Goal: Task Accomplishment & Management: Complete application form

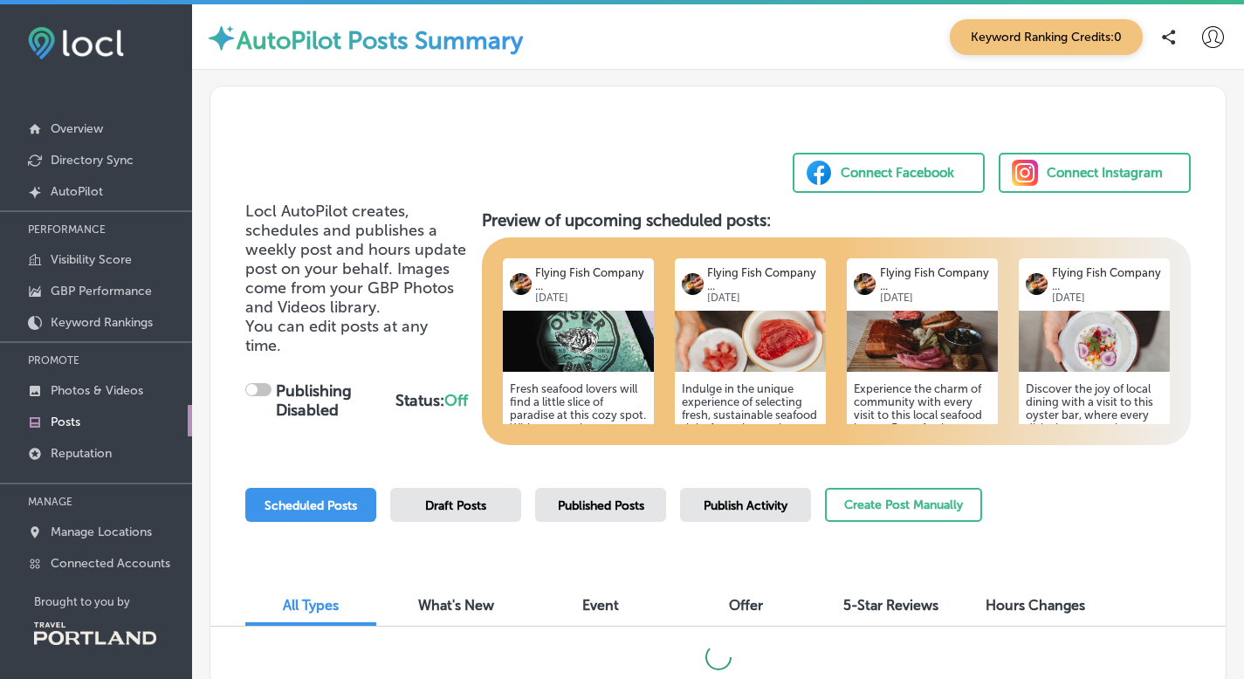
checkbox input "true"
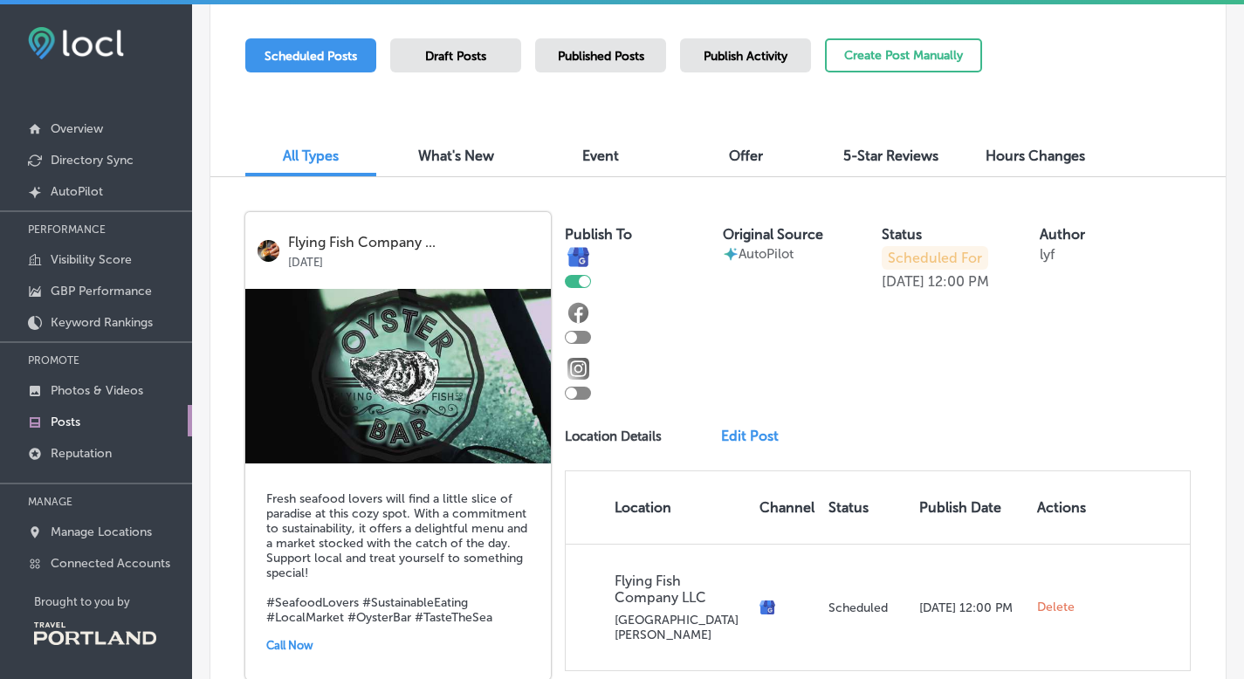
scroll to position [435, 0]
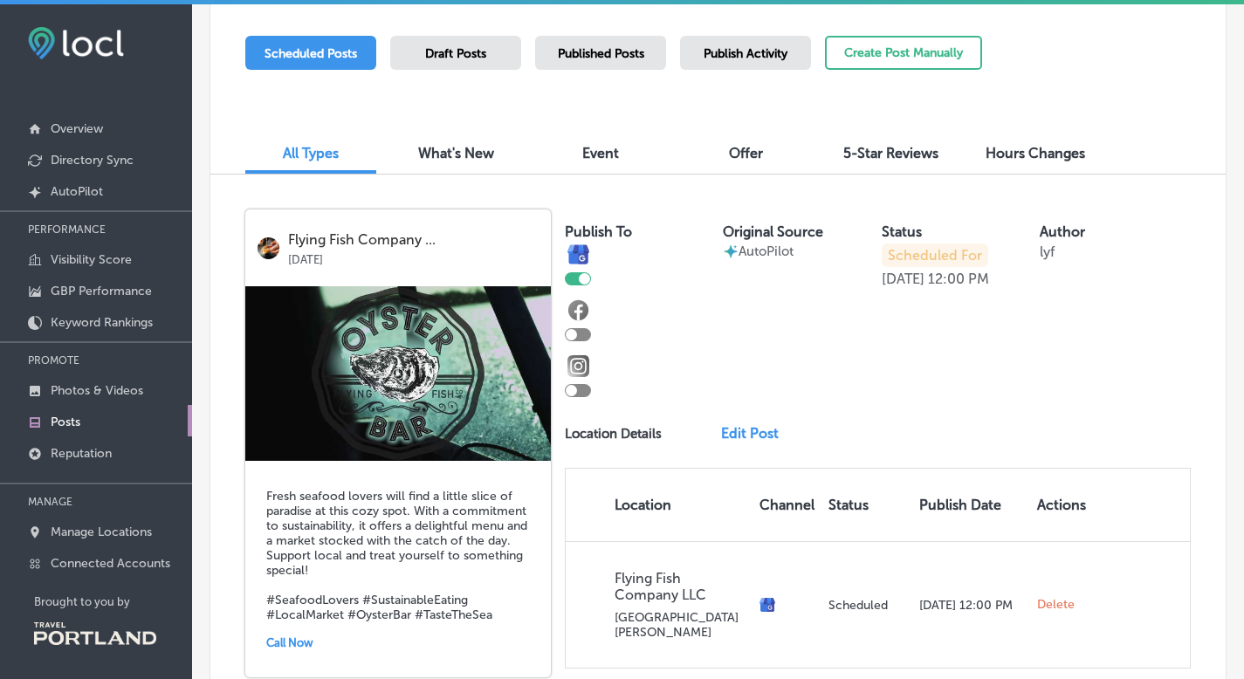
click at [582, 339] on div at bounding box center [578, 334] width 26 height 13
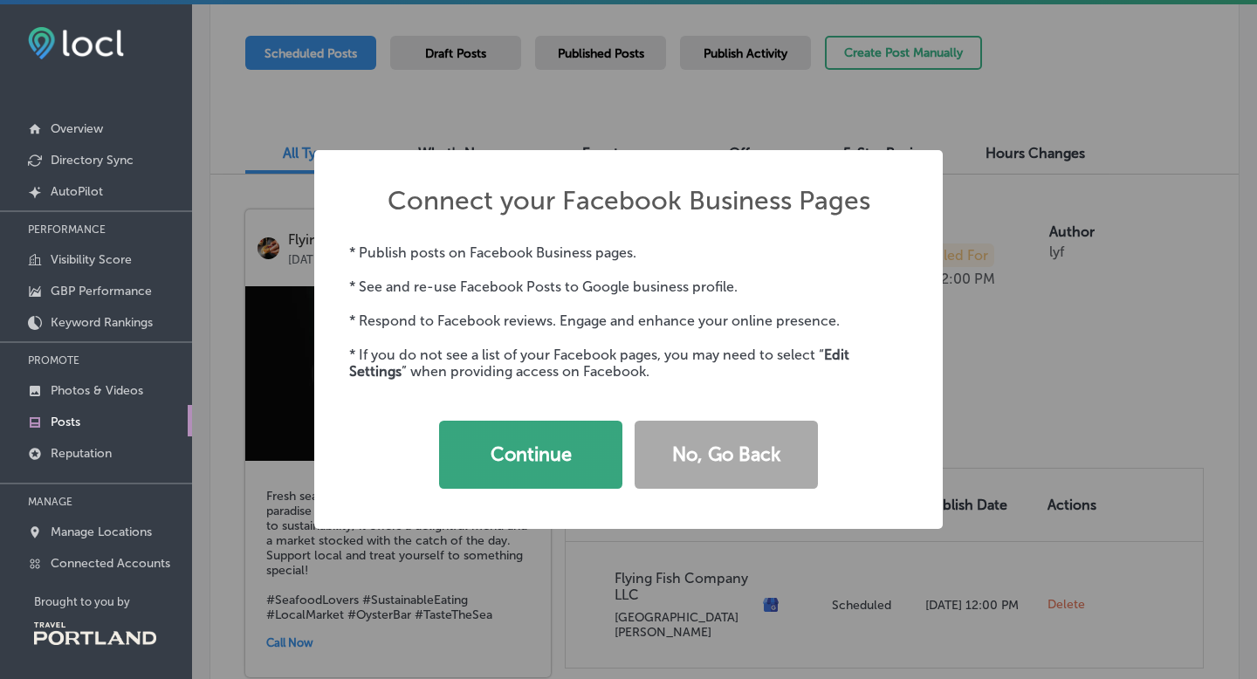
click at [536, 449] on button "Continue" at bounding box center [530, 455] width 183 height 68
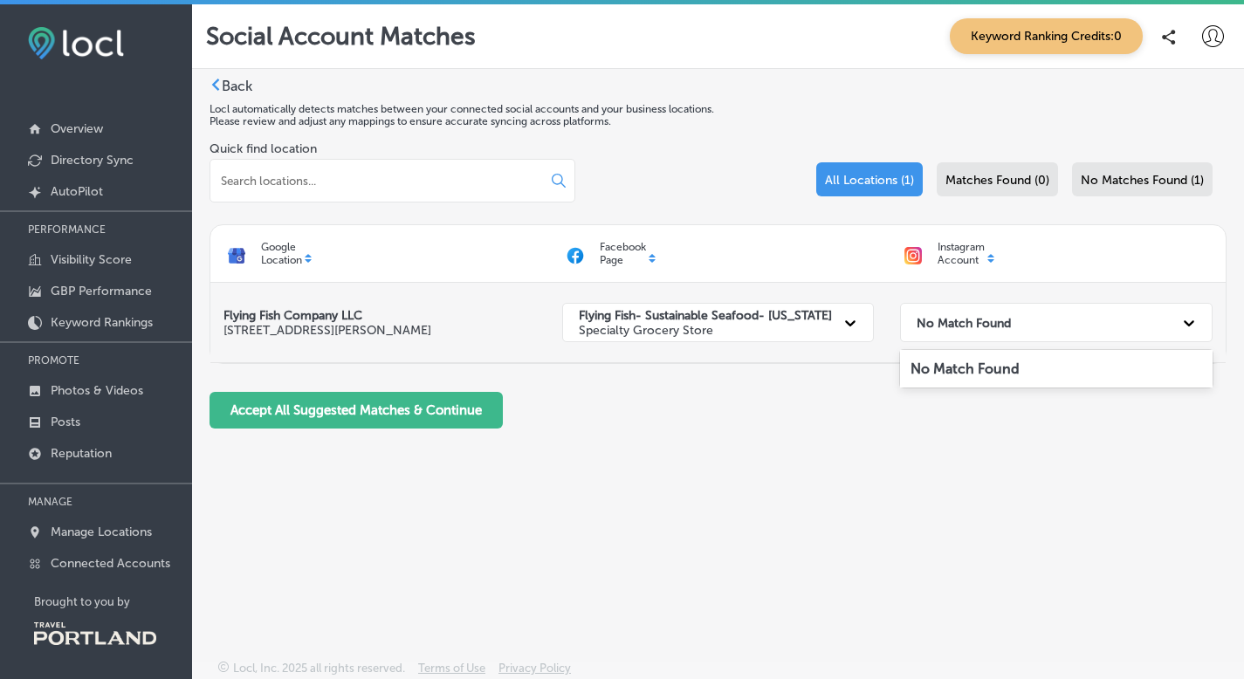
click at [982, 330] on div "No Match Found" at bounding box center [1040, 323] width 265 height 36
click at [982, 329] on strong "No Match Found" at bounding box center [963, 322] width 94 height 15
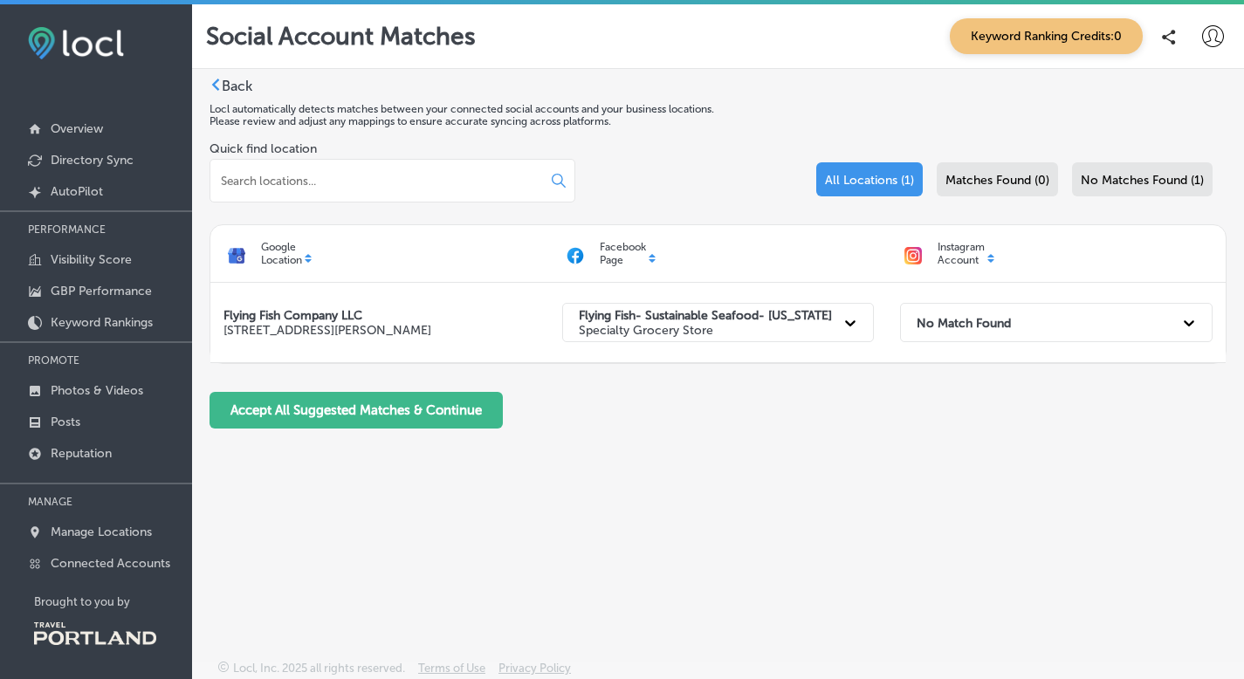
click at [961, 254] on p "Instagram Account" at bounding box center [960, 253] width 47 height 25
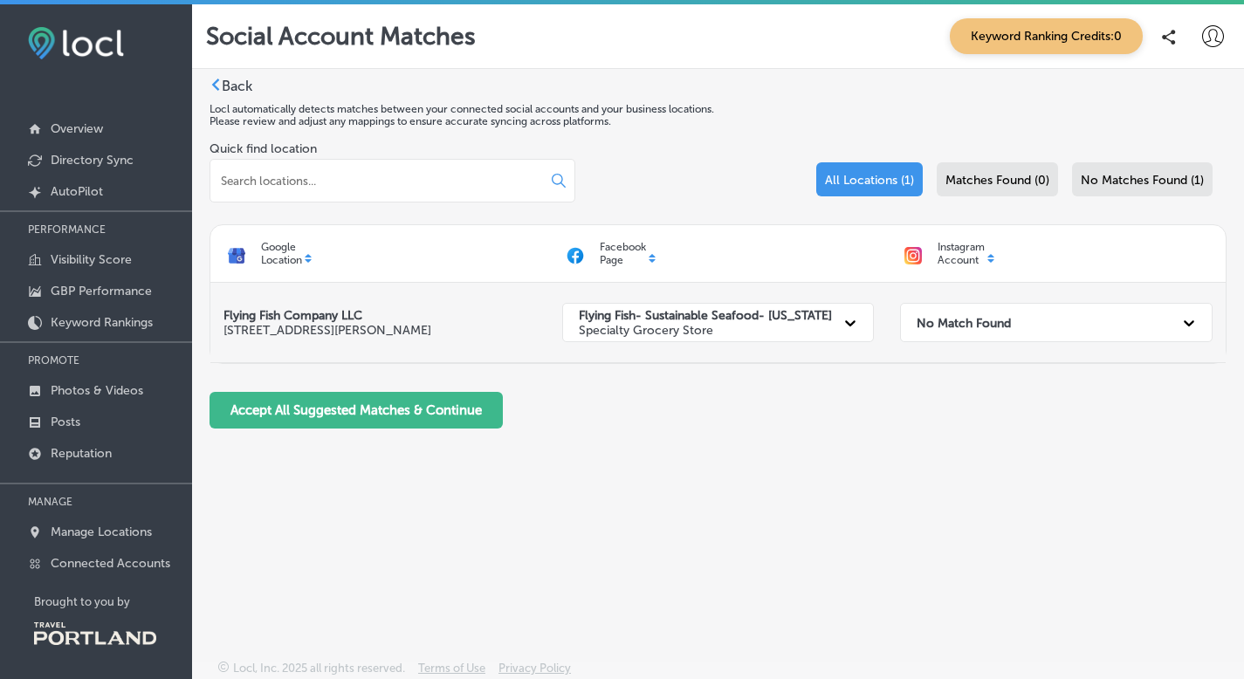
click at [958, 325] on strong "No Match Found" at bounding box center [963, 322] width 94 height 15
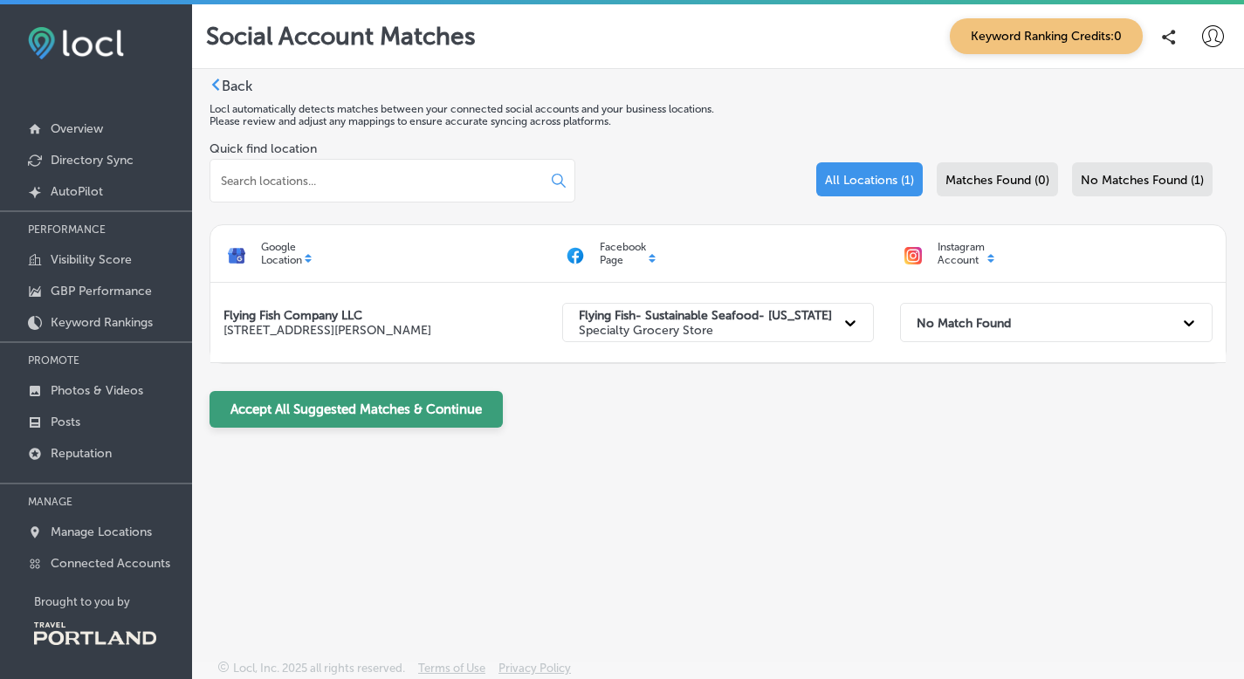
click at [360, 415] on button "Accept All Suggested Matches & Continue" at bounding box center [355, 409] width 293 height 37
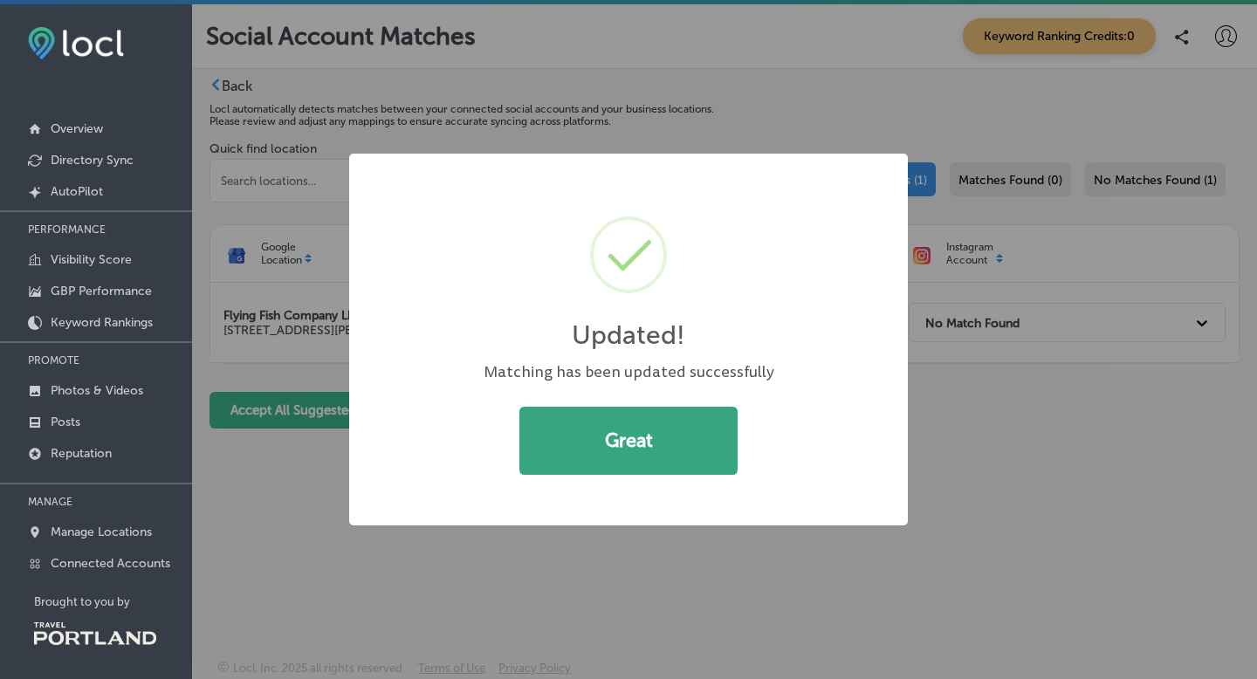
click at [628, 446] on button "Great" at bounding box center [628, 441] width 218 height 68
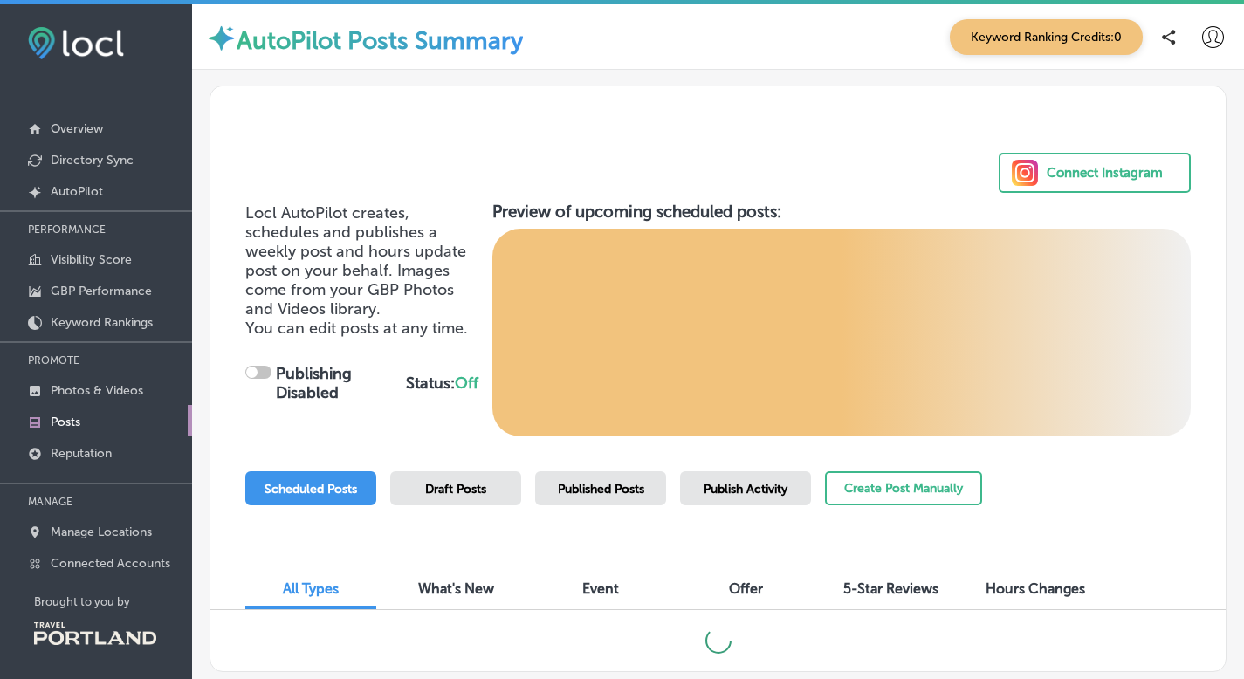
checkbox input "true"
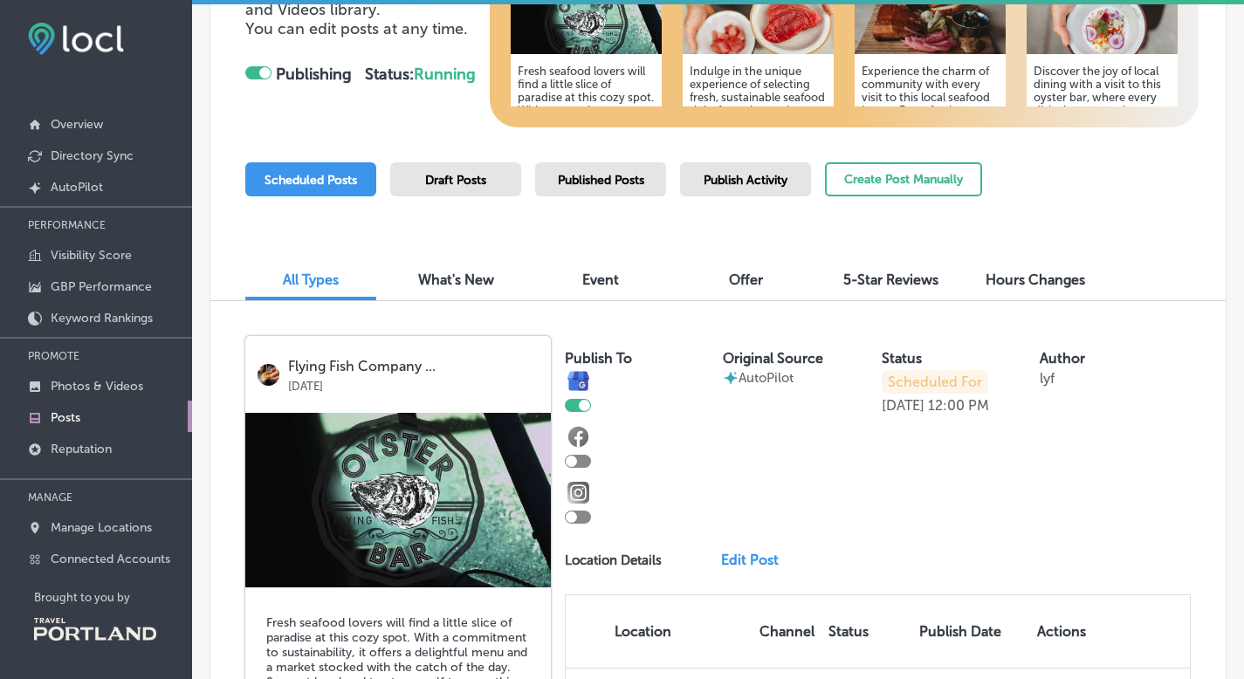
scroll to position [312, 0]
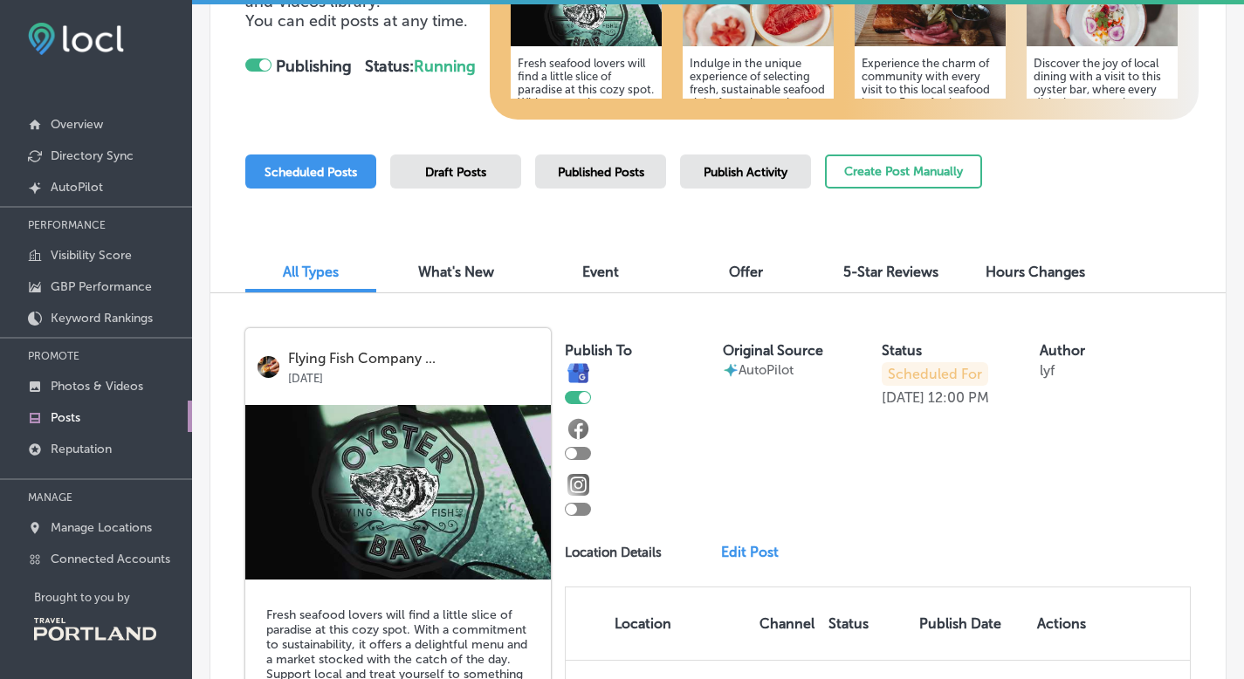
click at [578, 449] on div at bounding box center [578, 453] width 26 height 13
checkbox input "true"
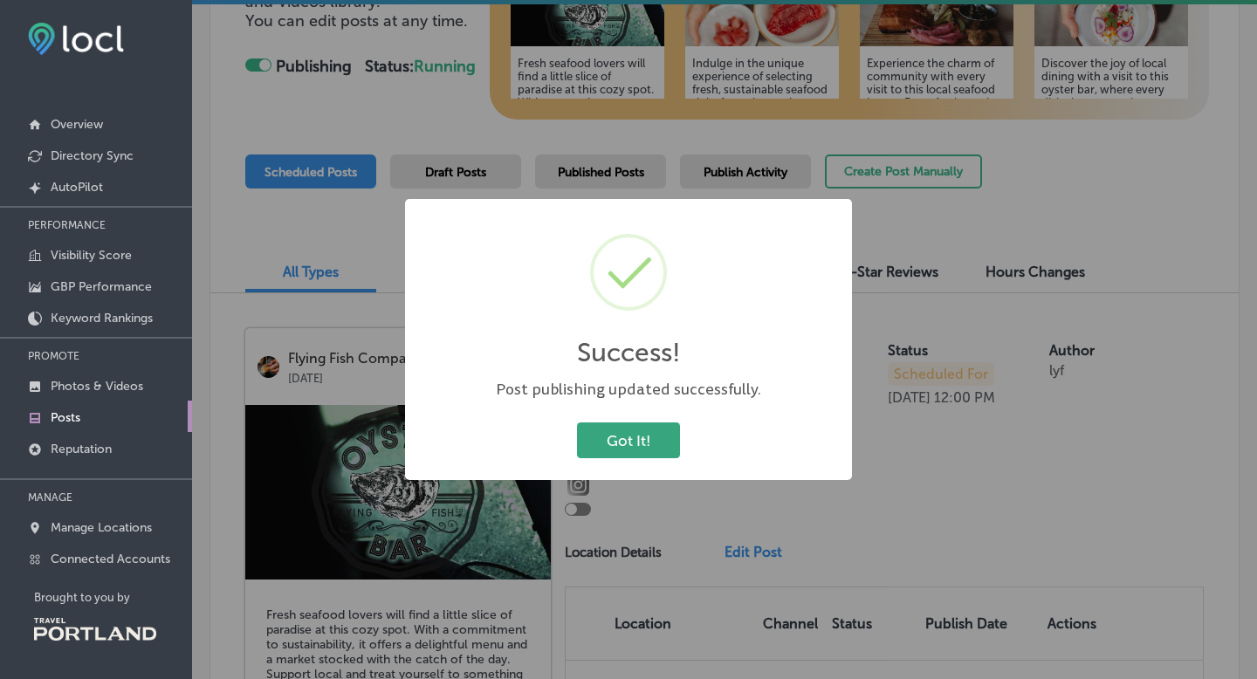
click at [620, 448] on button "Got It!" at bounding box center [628, 440] width 103 height 36
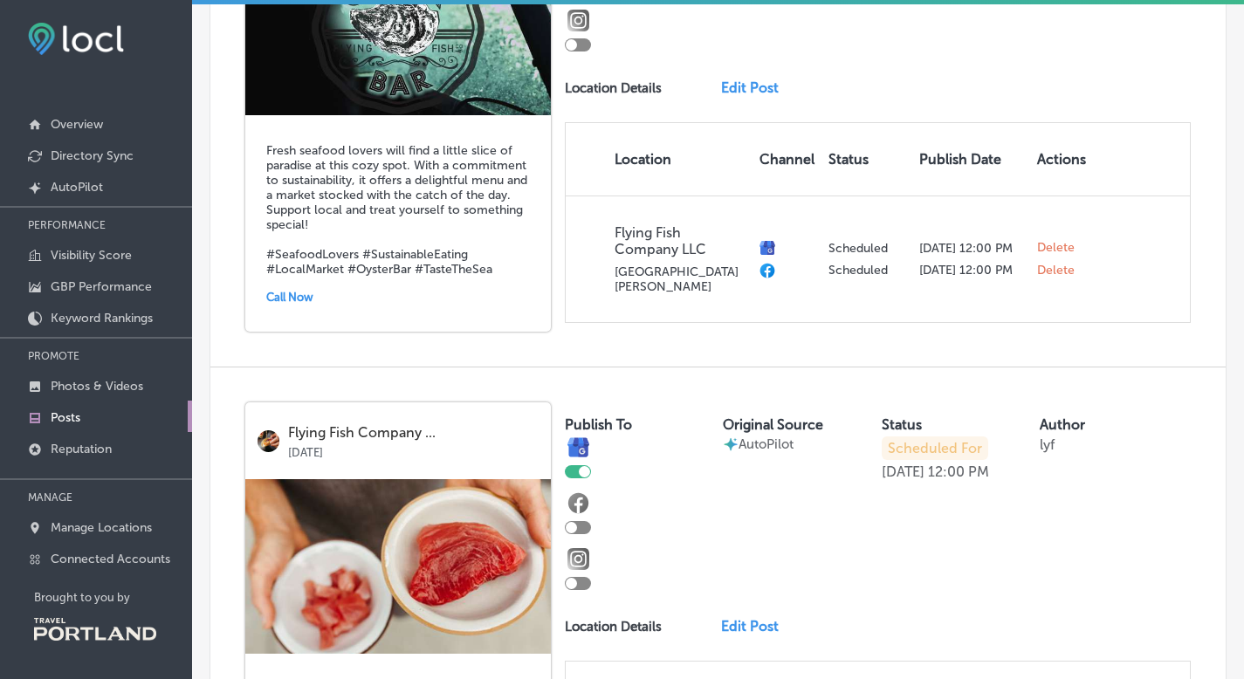
scroll to position [783, 0]
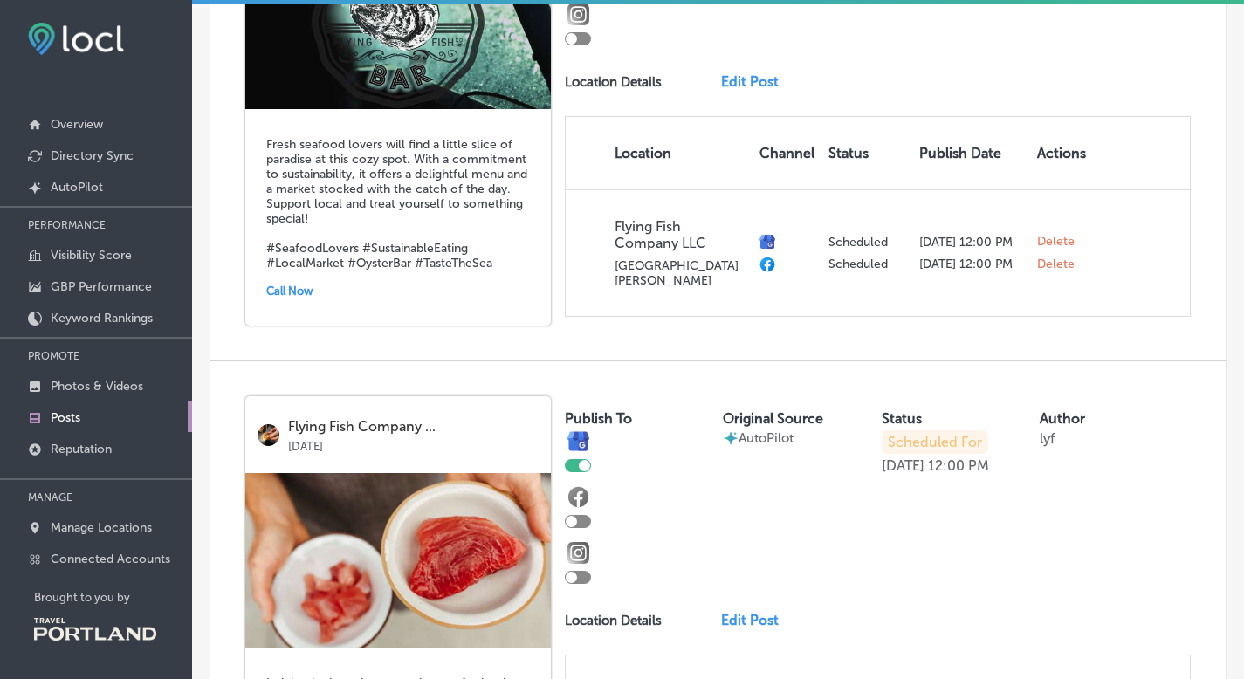
click at [581, 516] on div at bounding box center [578, 521] width 26 height 13
checkbox input "true"
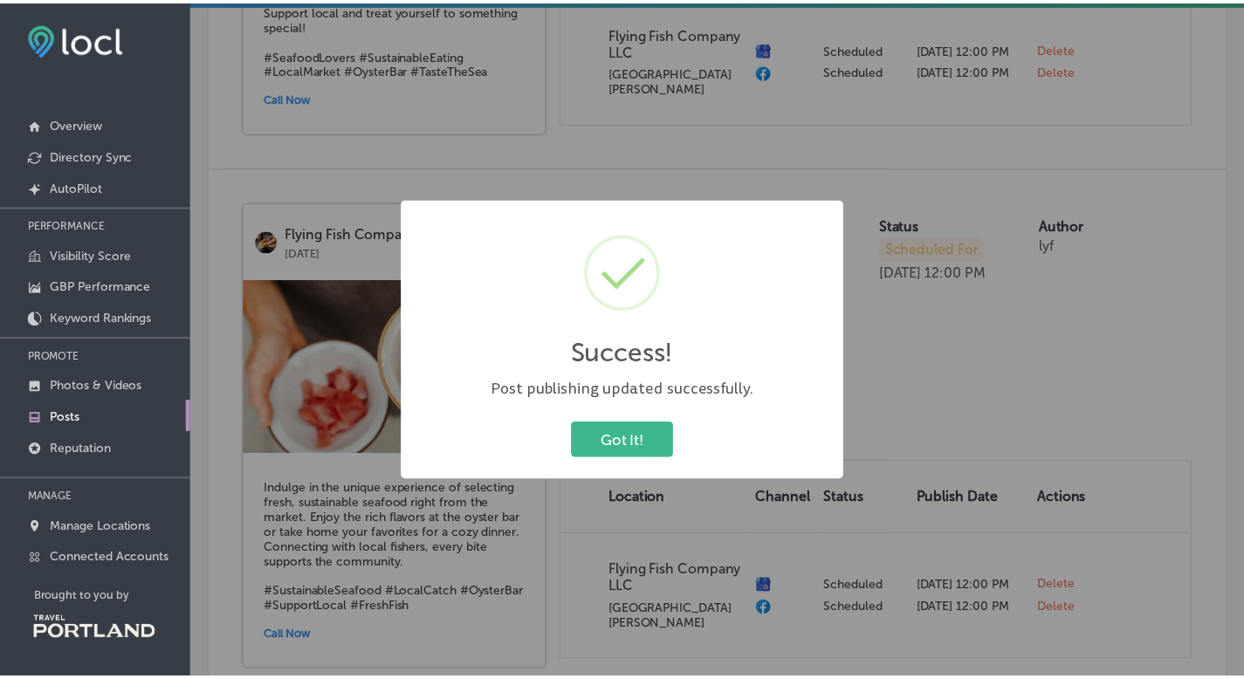
scroll to position [1179, 0]
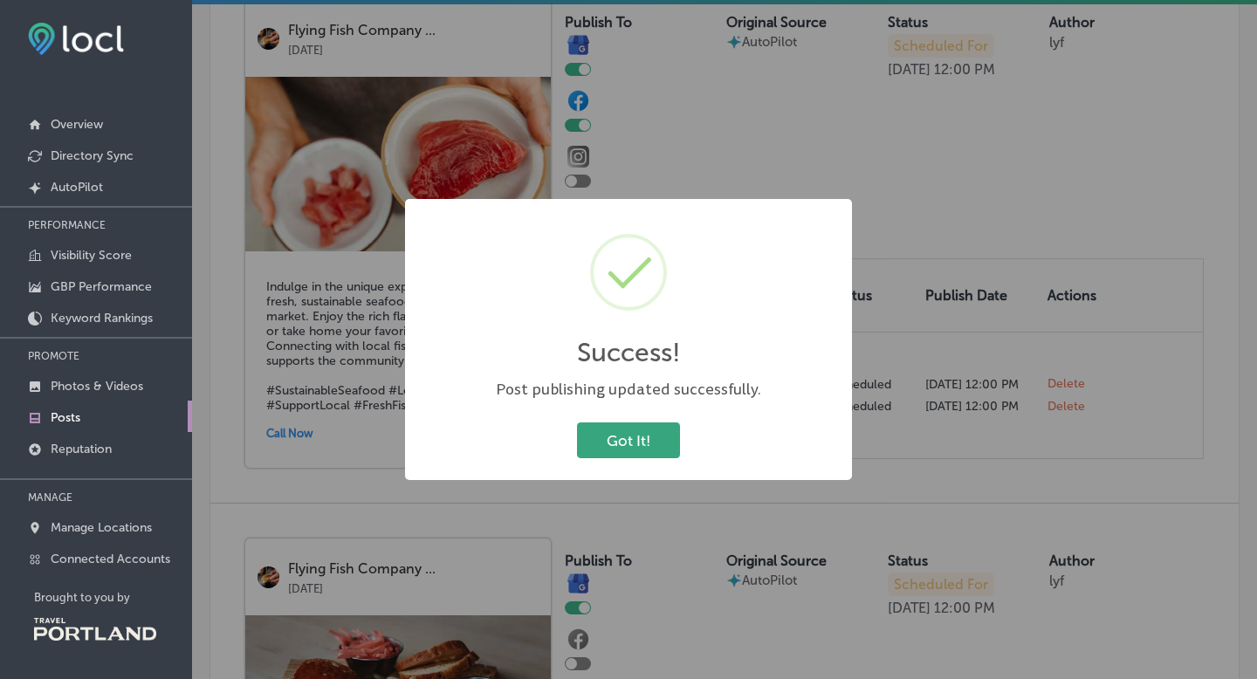
click at [607, 447] on button "Got It!" at bounding box center [628, 440] width 103 height 36
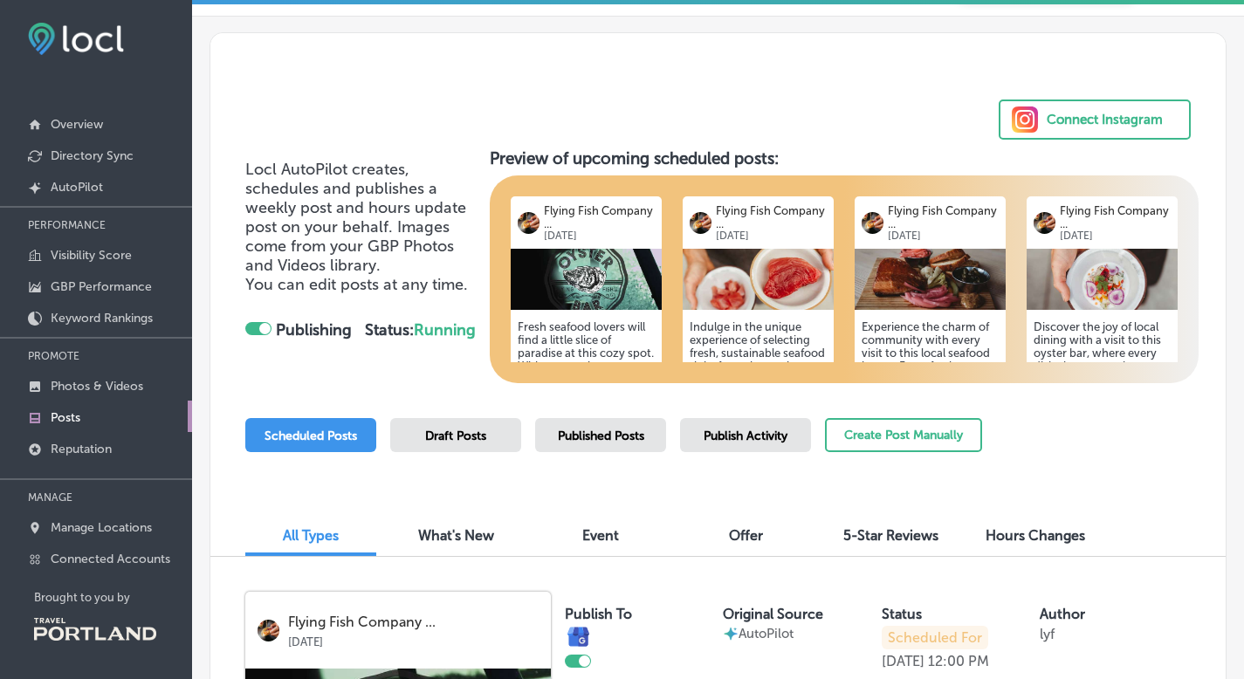
scroll to position [0, 0]
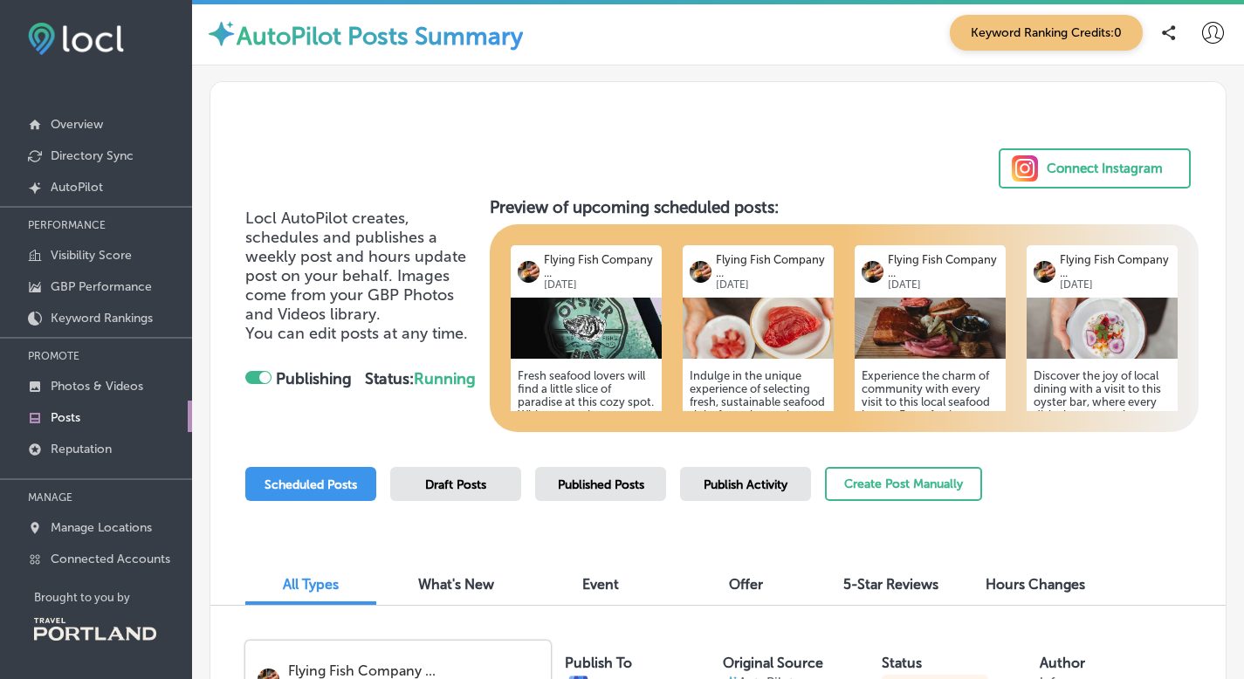
click at [1050, 171] on div "Connect Instagram" at bounding box center [1104, 168] width 116 height 26
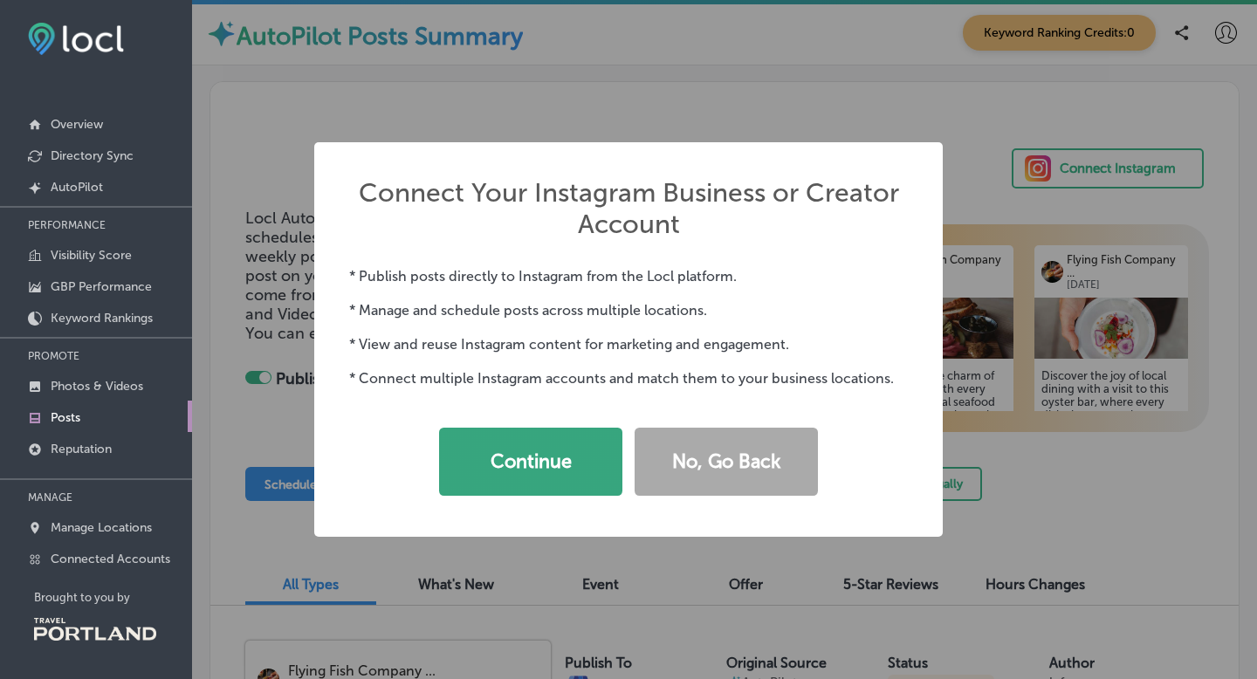
click at [557, 444] on button "Continue" at bounding box center [530, 462] width 183 height 68
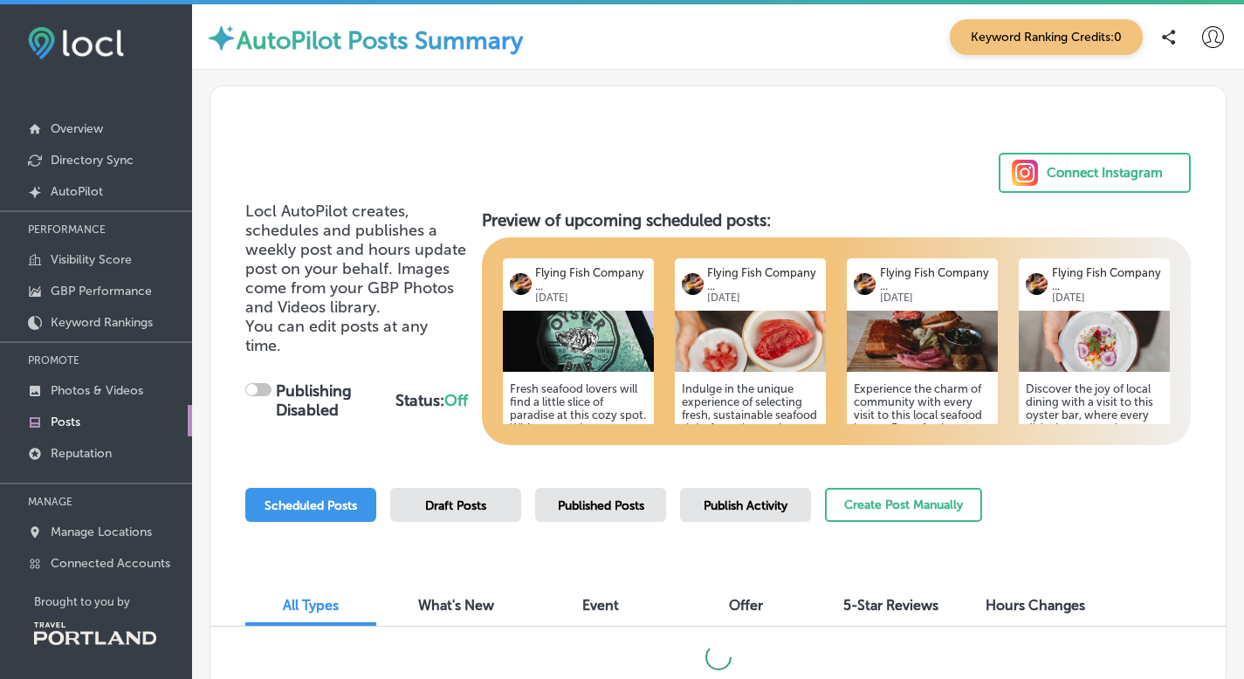
click at [1056, 186] on div "Connect Instagram" at bounding box center [1104, 173] width 116 height 26
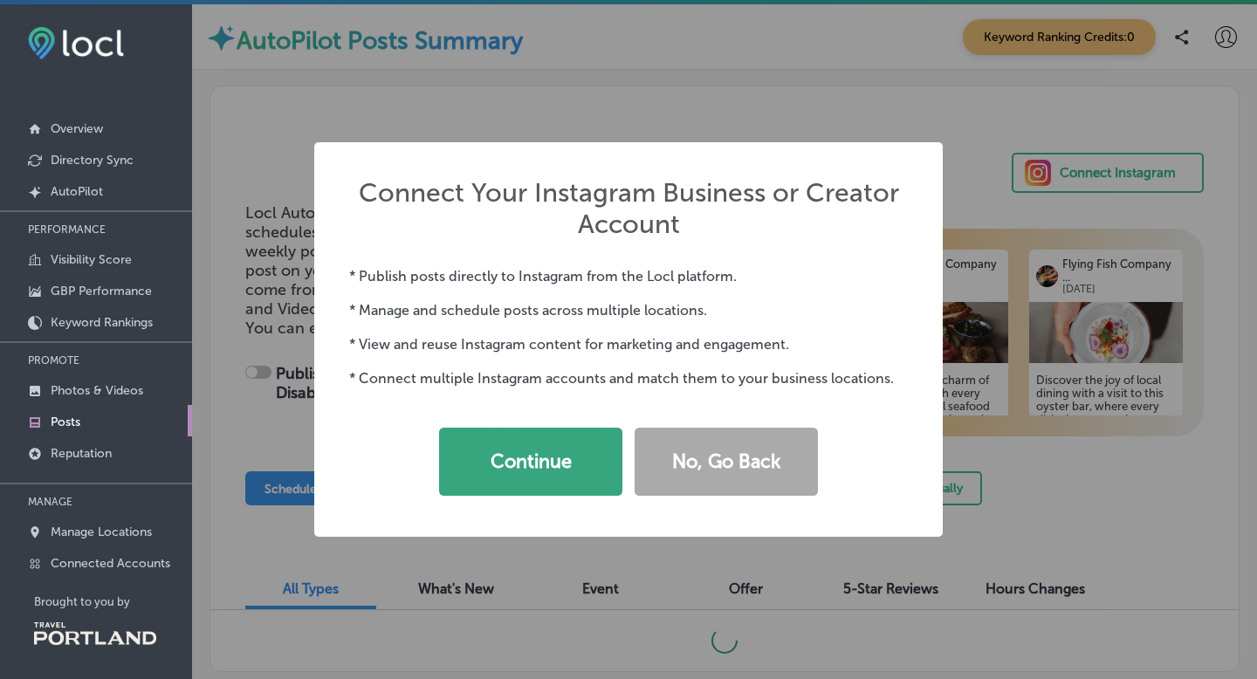
click at [558, 468] on button "Continue" at bounding box center [530, 462] width 183 height 68
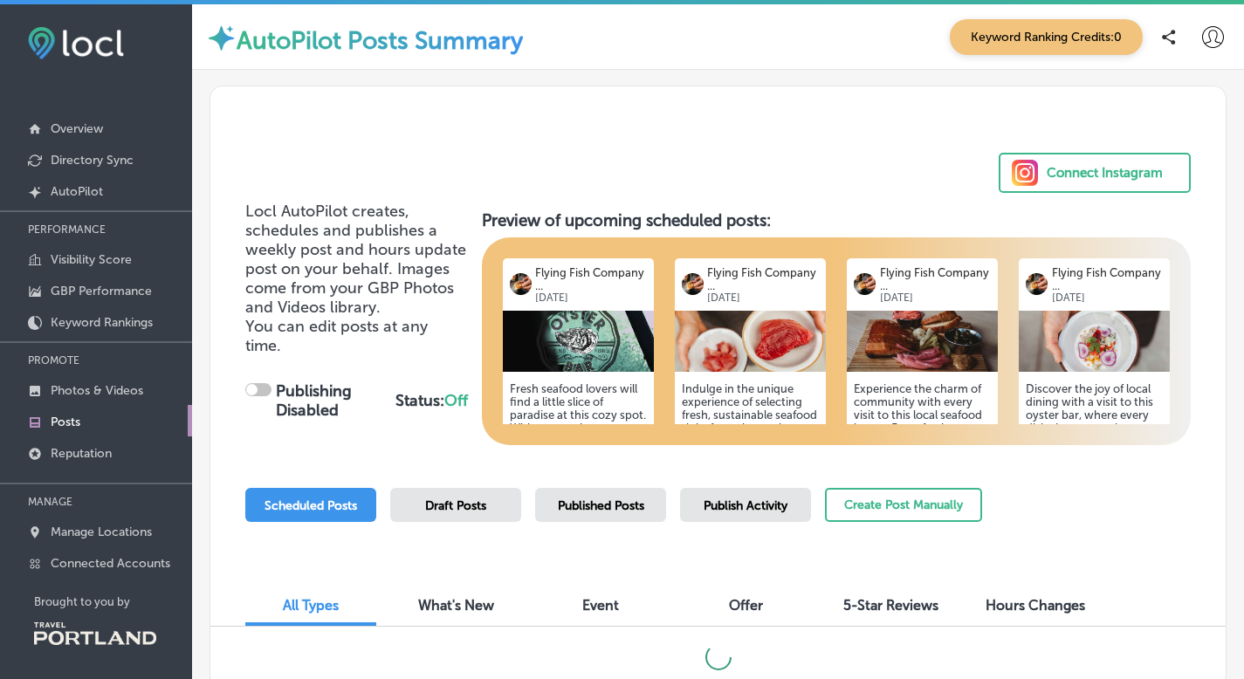
checkbox input "true"
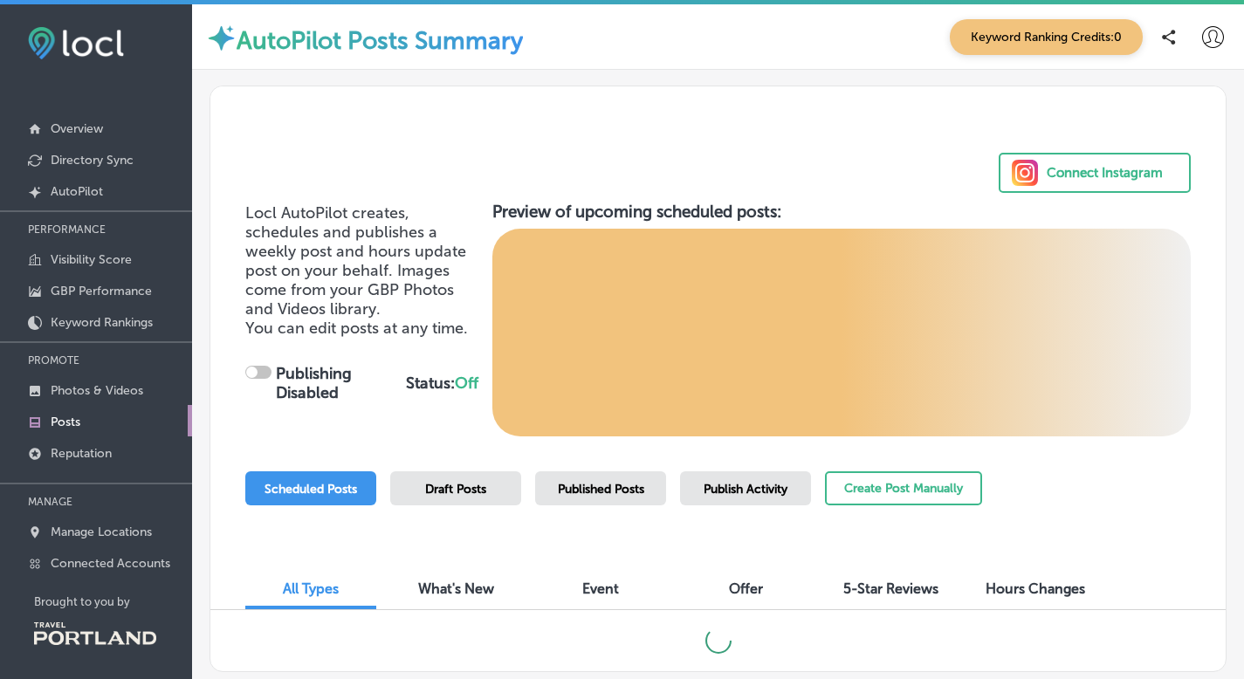
checkbox input "true"
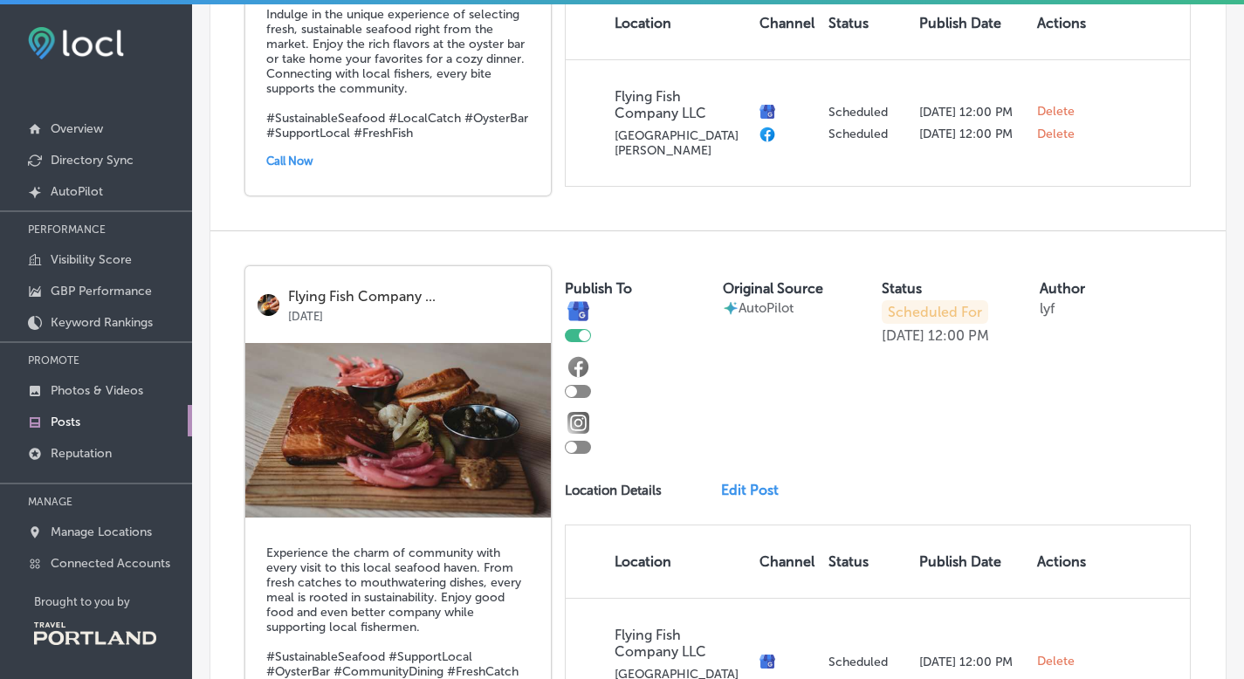
scroll to position [1470, 0]
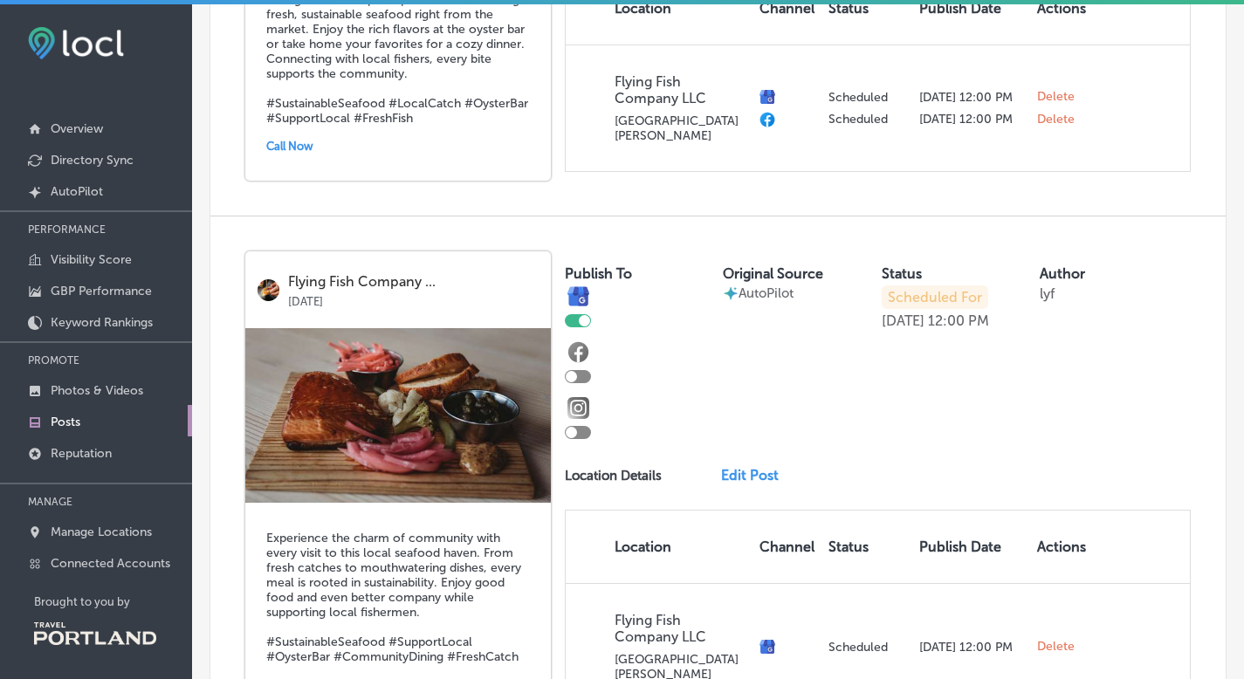
click at [584, 370] on div at bounding box center [578, 376] width 26 height 13
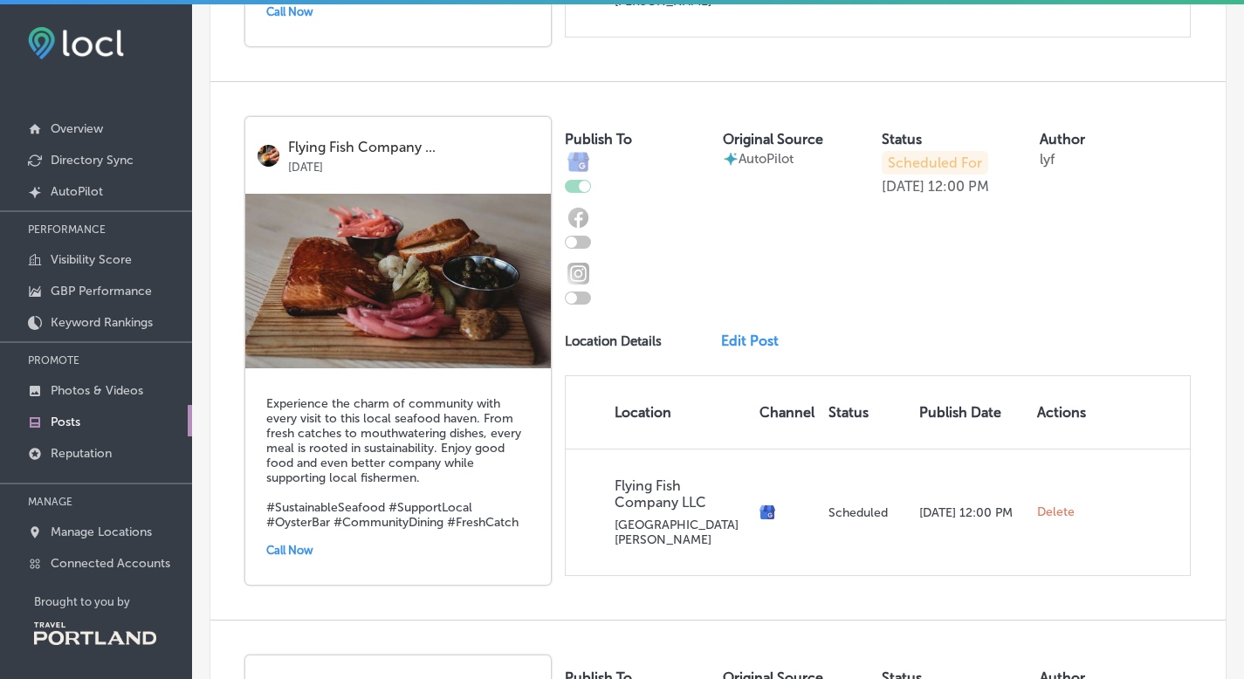
checkbox input "true"
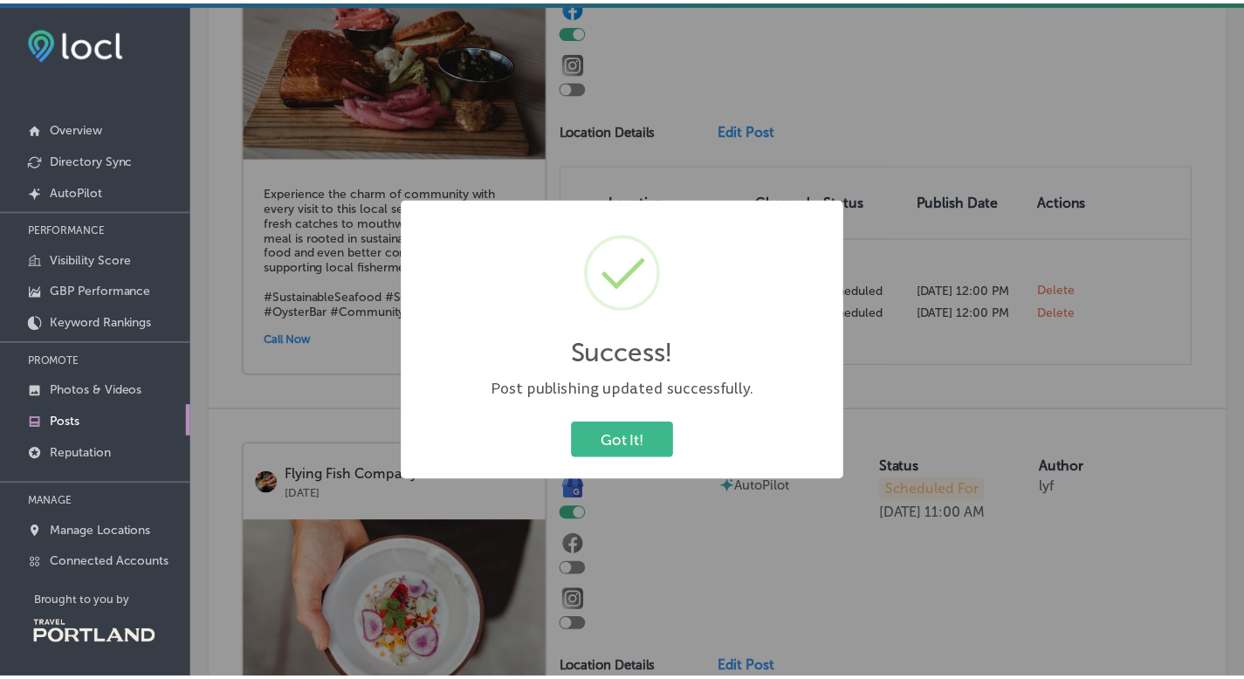
scroll to position [1823, 0]
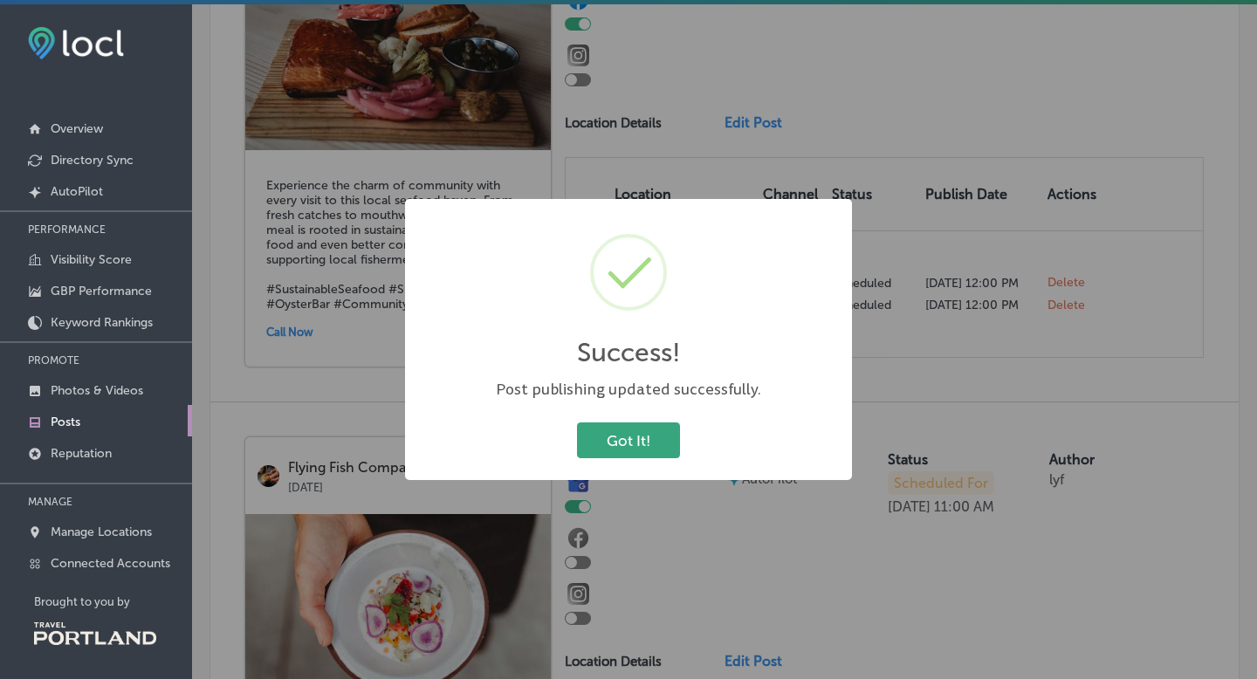
click at [614, 442] on button "Got It!" at bounding box center [628, 440] width 103 height 36
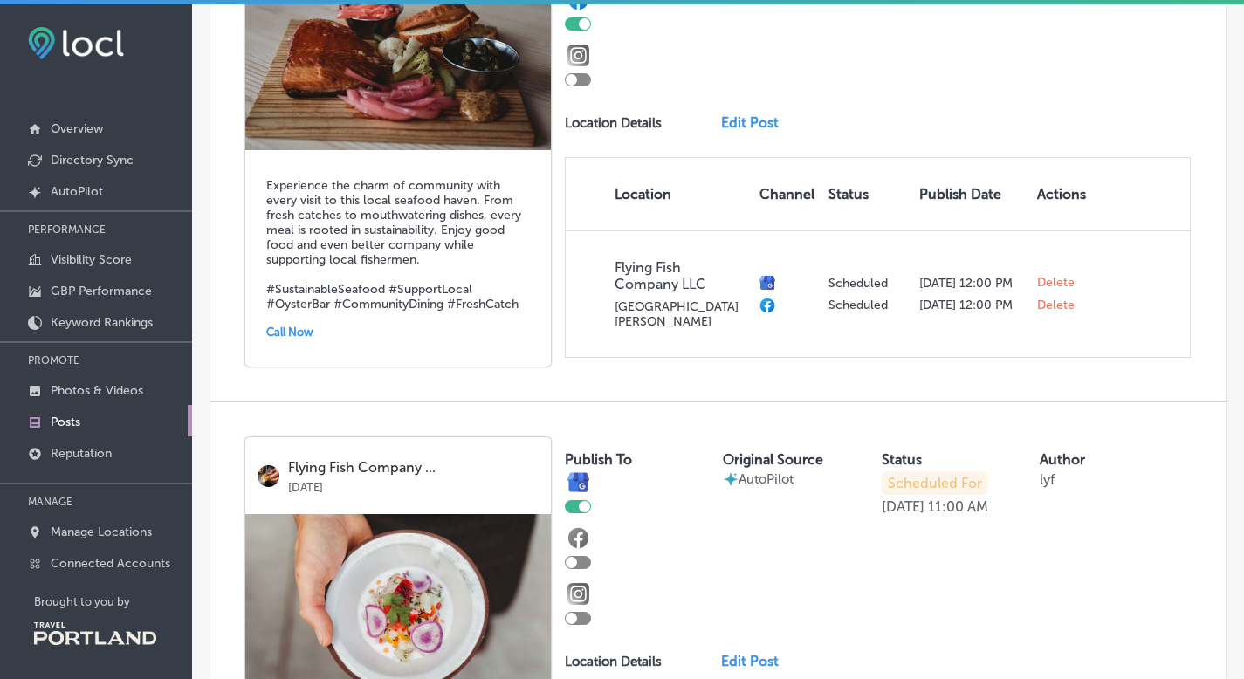
click at [581, 556] on div at bounding box center [578, 562] width 26 height 13
checkbox input "true"
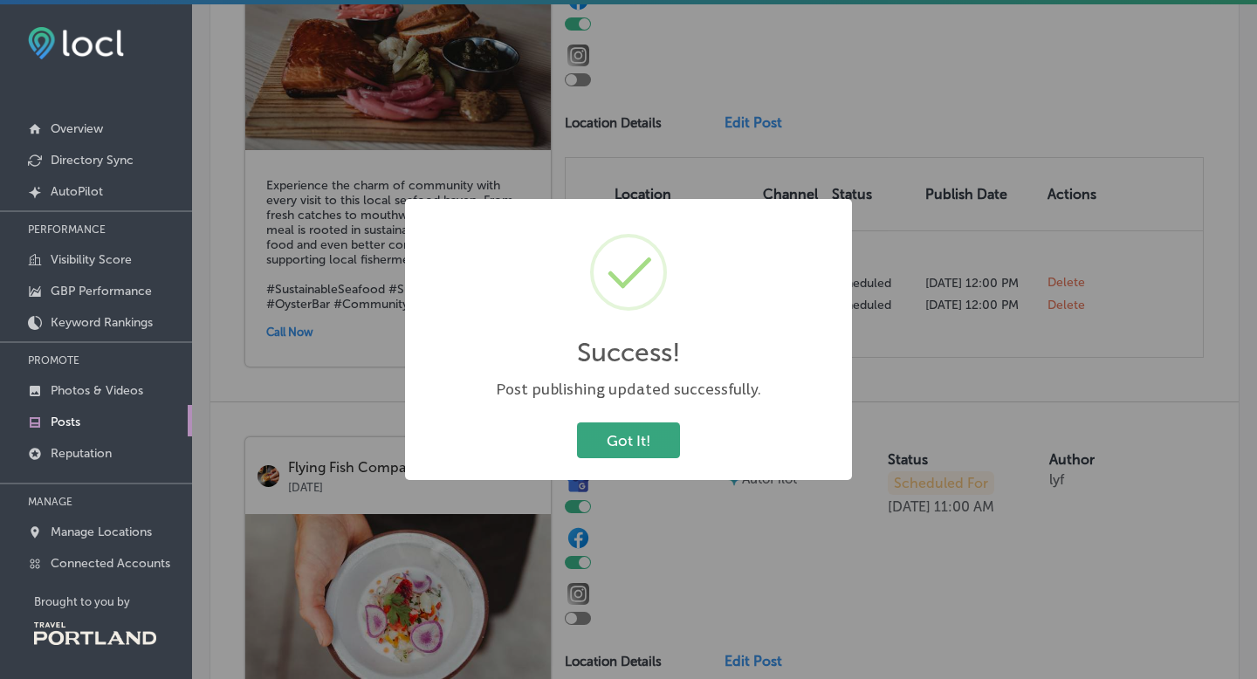
click at [619, 442] on button "Got It!" at bounding box center [628, 440] width 103 height 36
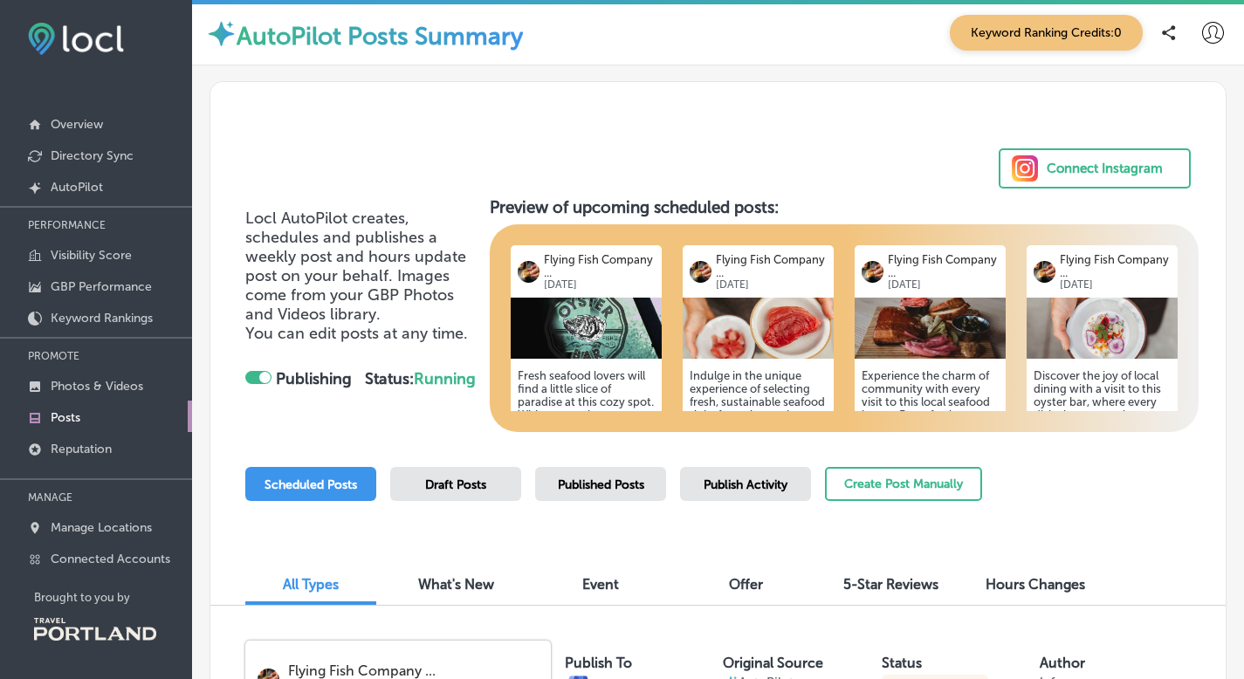
scroll to position [0, 0]
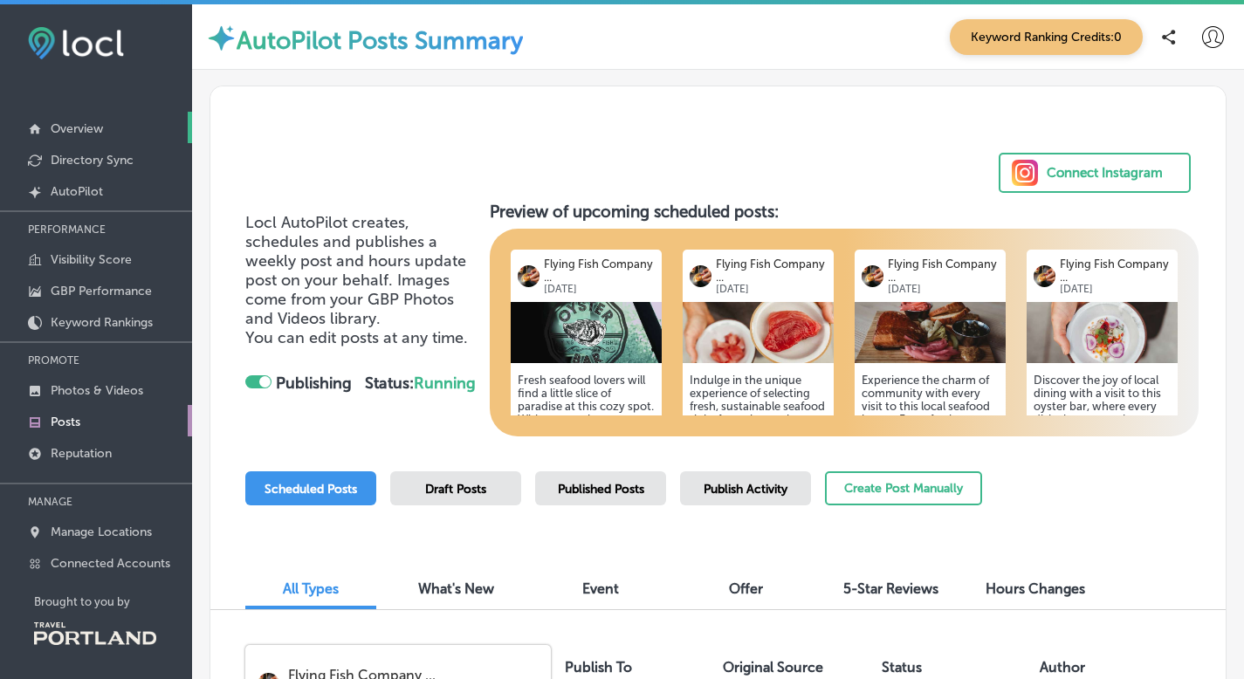
click at [92, 127] on p "Overview" at bounding box center [77, 128] width 52 height 15
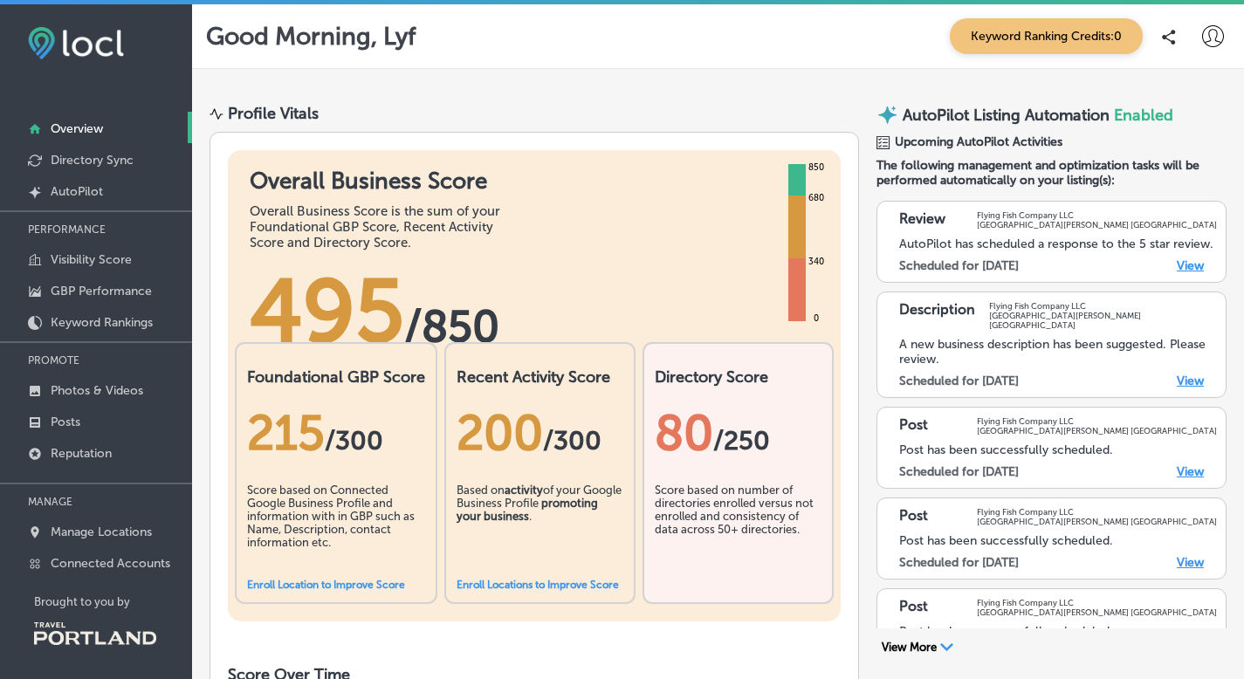
click at [332, 579] on link "Enroll Location to Improve Score" at bounding box center [326, 585] width 158 height 12
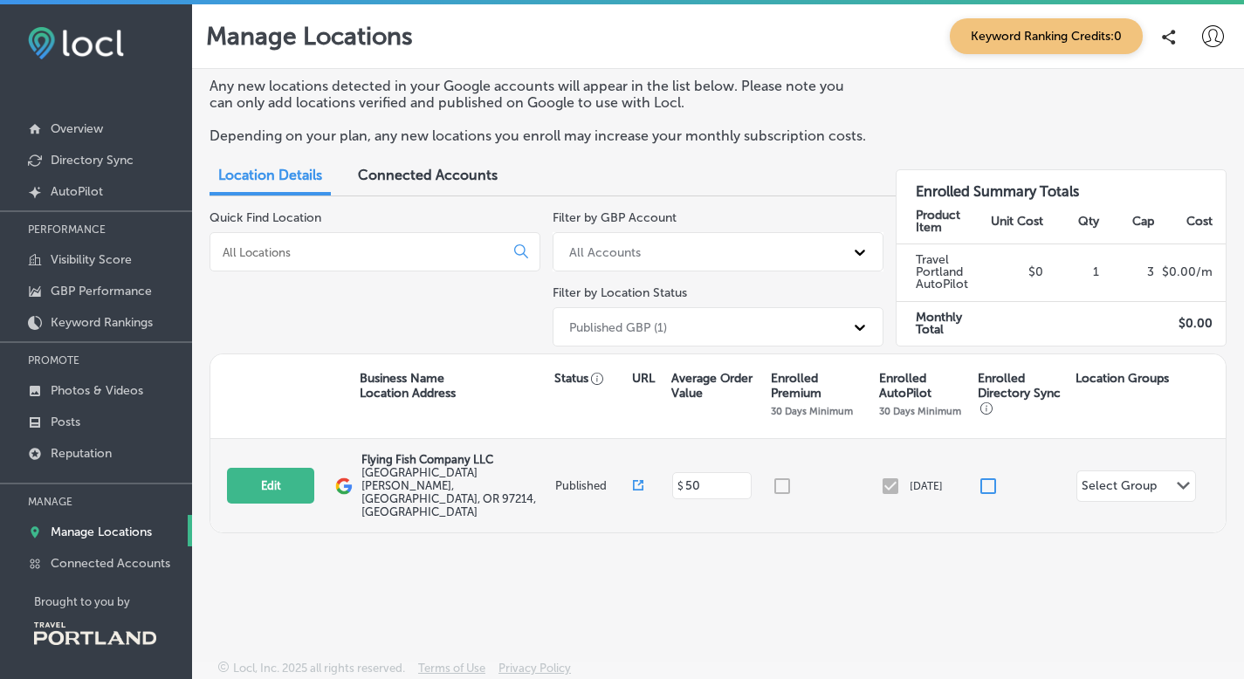
click at [783, 476] on div at bounding box center [825, 486] width 108 height 21
click at [986, 476] on input "checkbox" at bounding box center [987, 486] width 21 height 21
checkbox input "true"
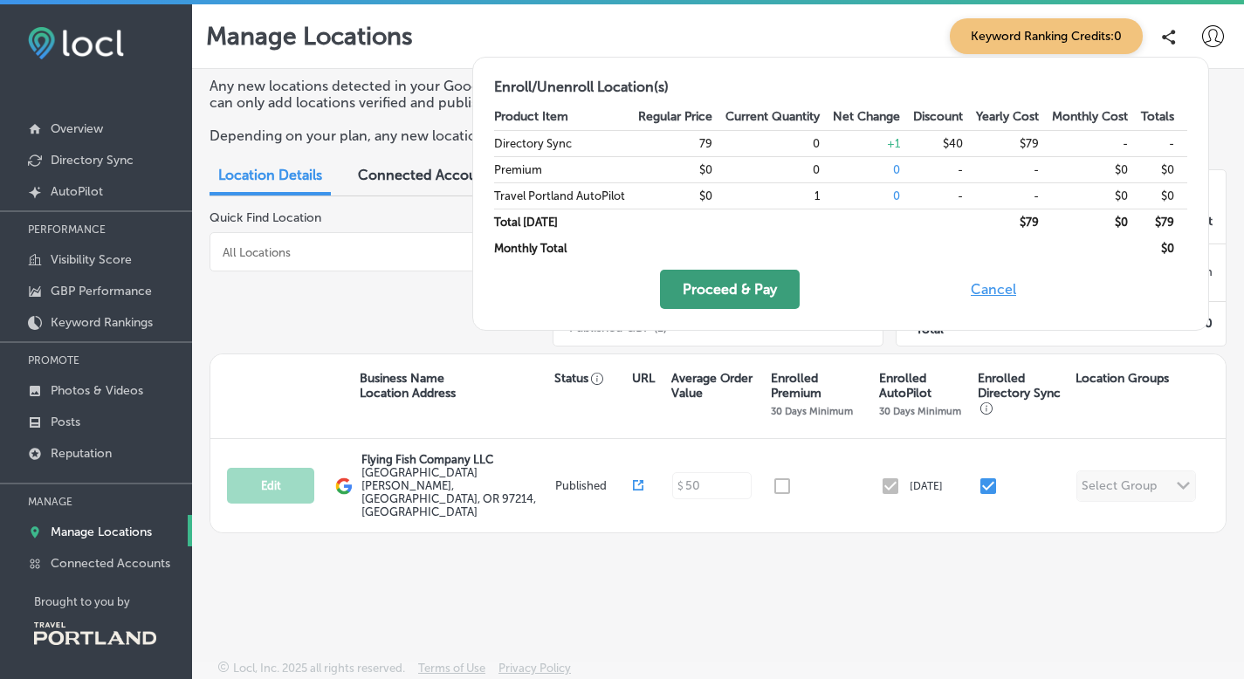
click at [750, 291] on button "Proceed & Pay" at bounding box center [730, 289] width 140 height 39
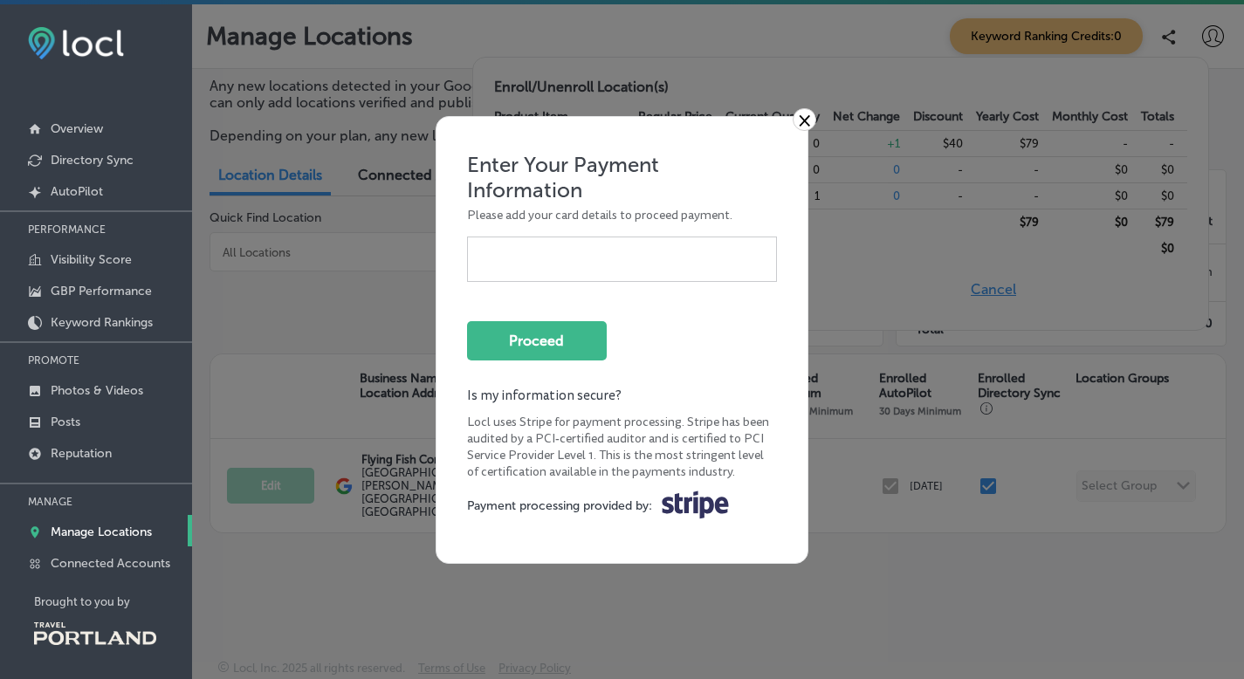
click at [633, 247] on div at bounding box center [622, 258] width 311 height 45
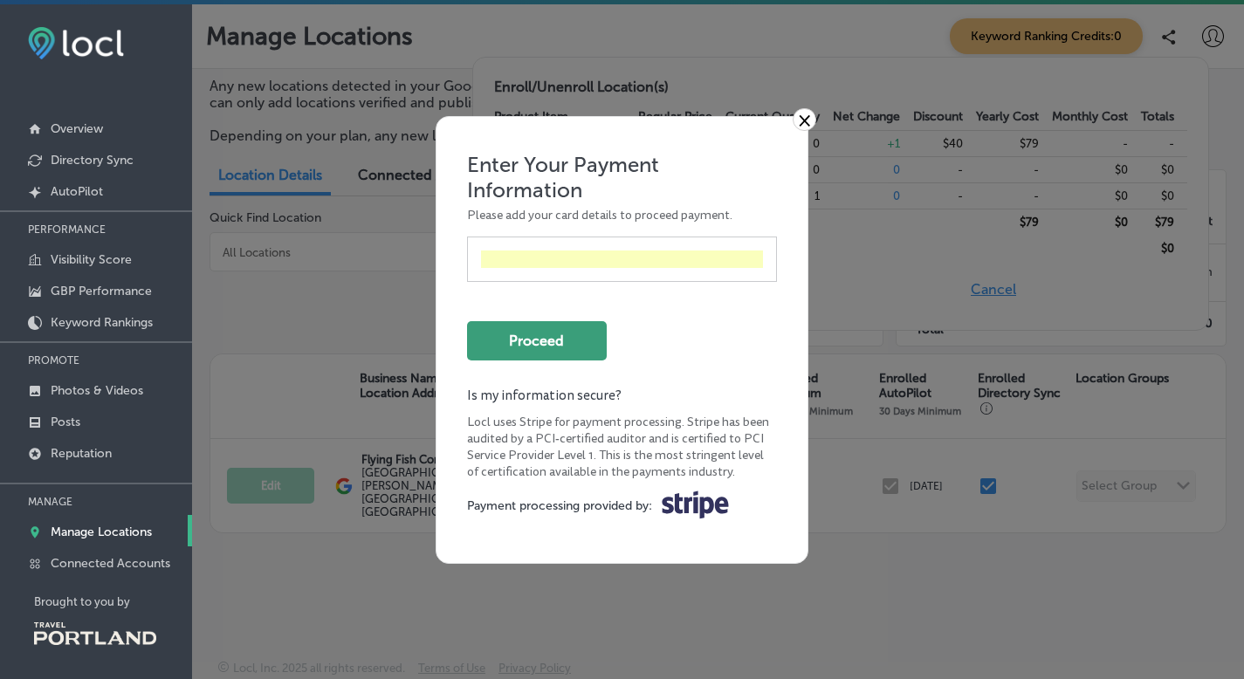
click at [549, 346] on button "Proceed" at bounding box center [537, 340] width 140 height 39
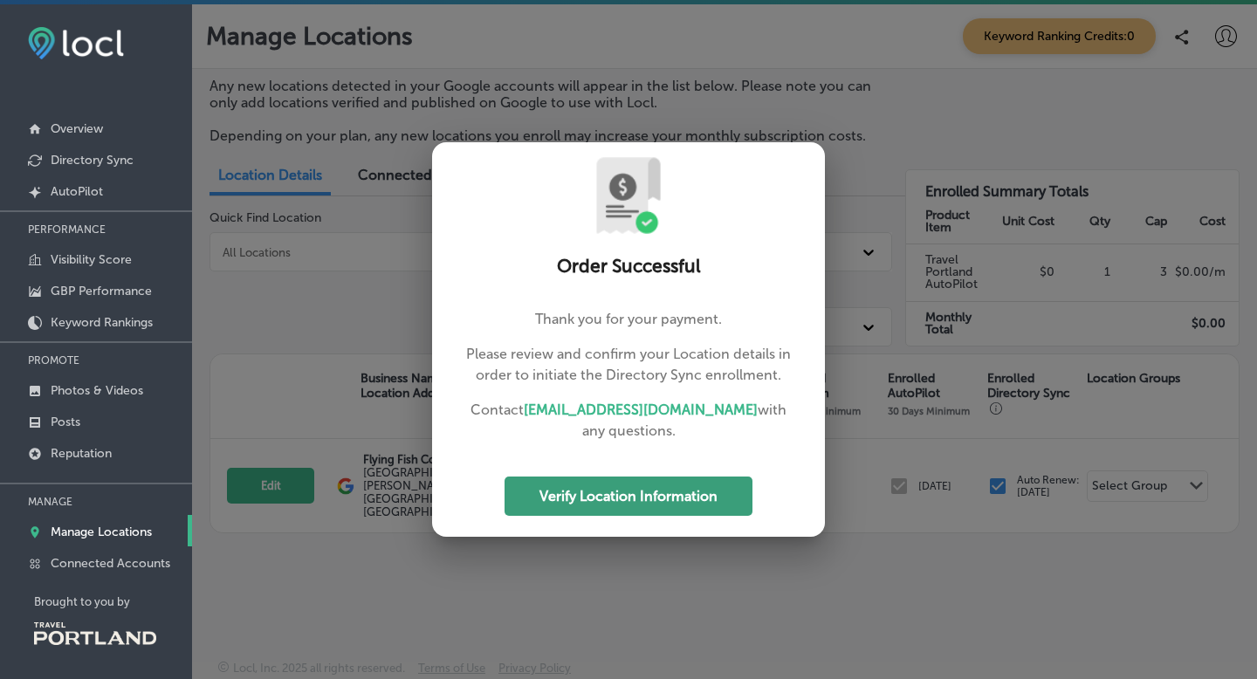
click at [650, 499] on button "Verify Location Information" at bounding box center [628, 495] width 248 height 39
select select "US"
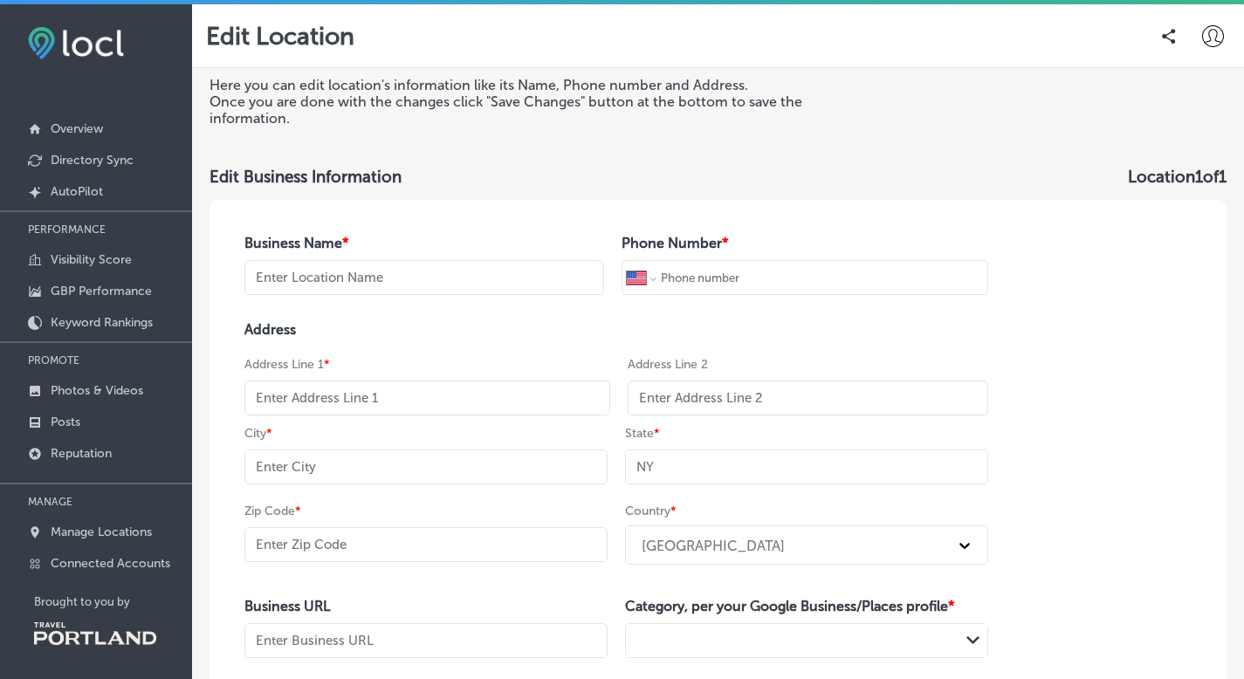
type input "Flying Fish Company LLC"
type input "+1 971 806 6747"
type input "[GEOGRAPHIC_DATA][PERSON_NAME]"
type input "Portland"
type input "OR"
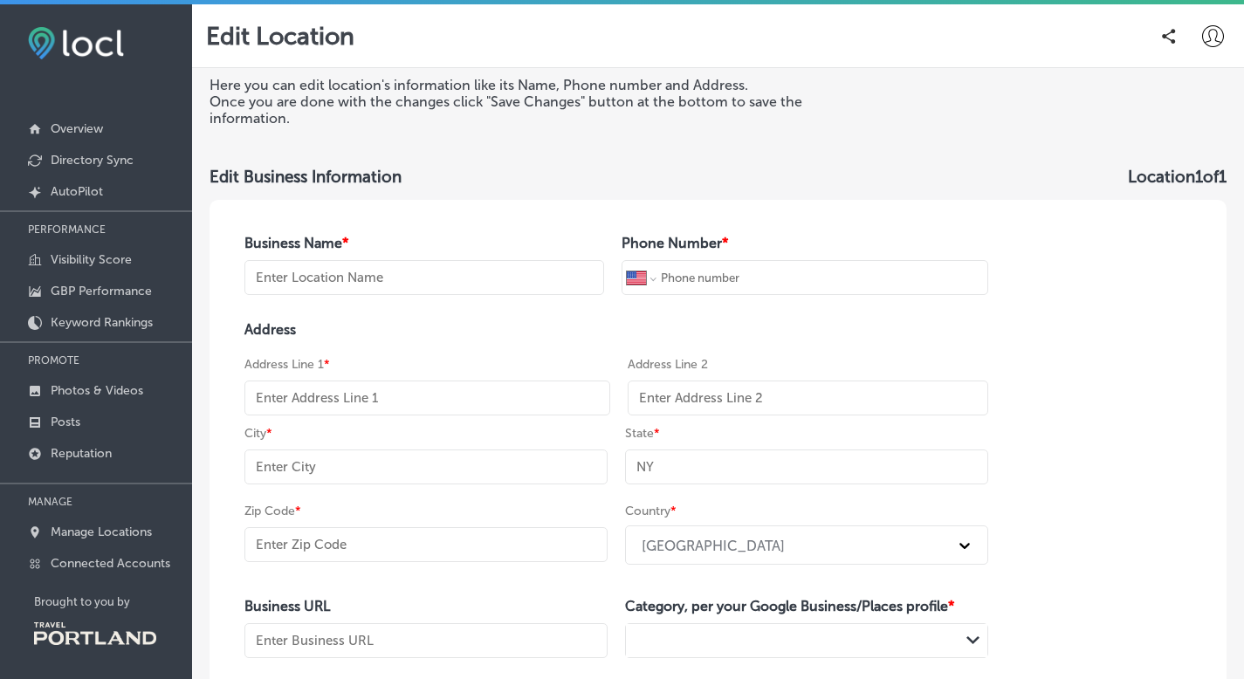
type input "97214"
type input "http://www.flyingfishpdx.com/"
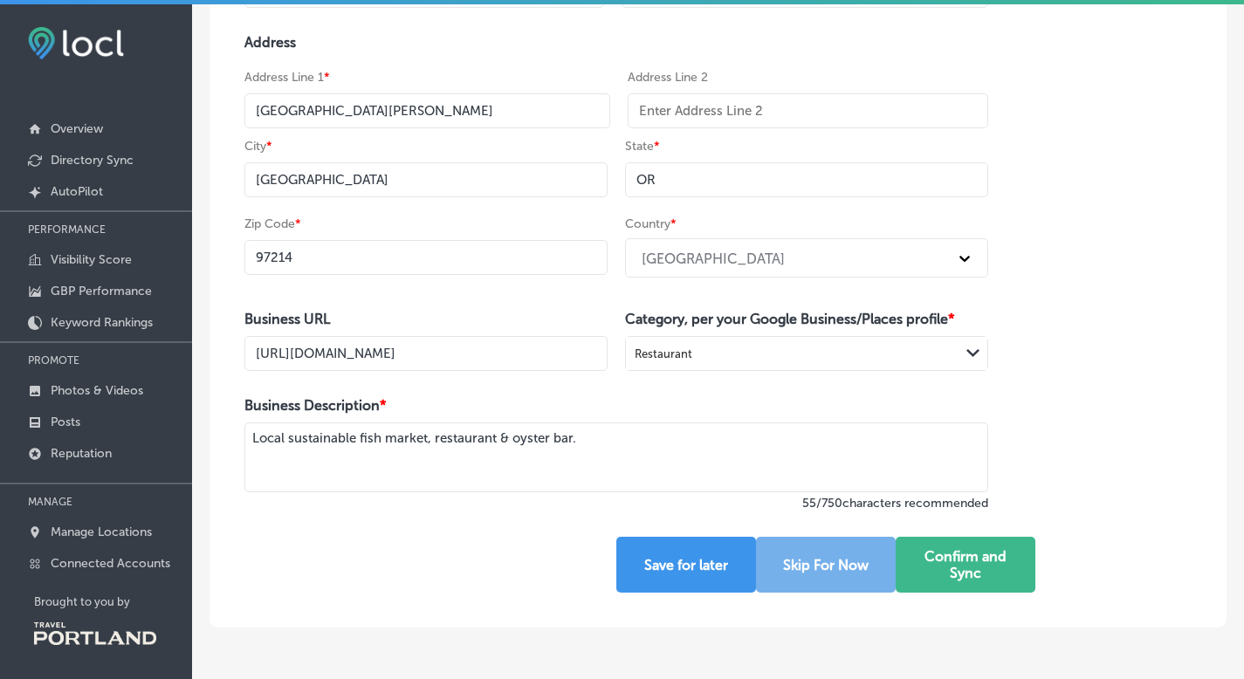
scroll to position [346, 0]
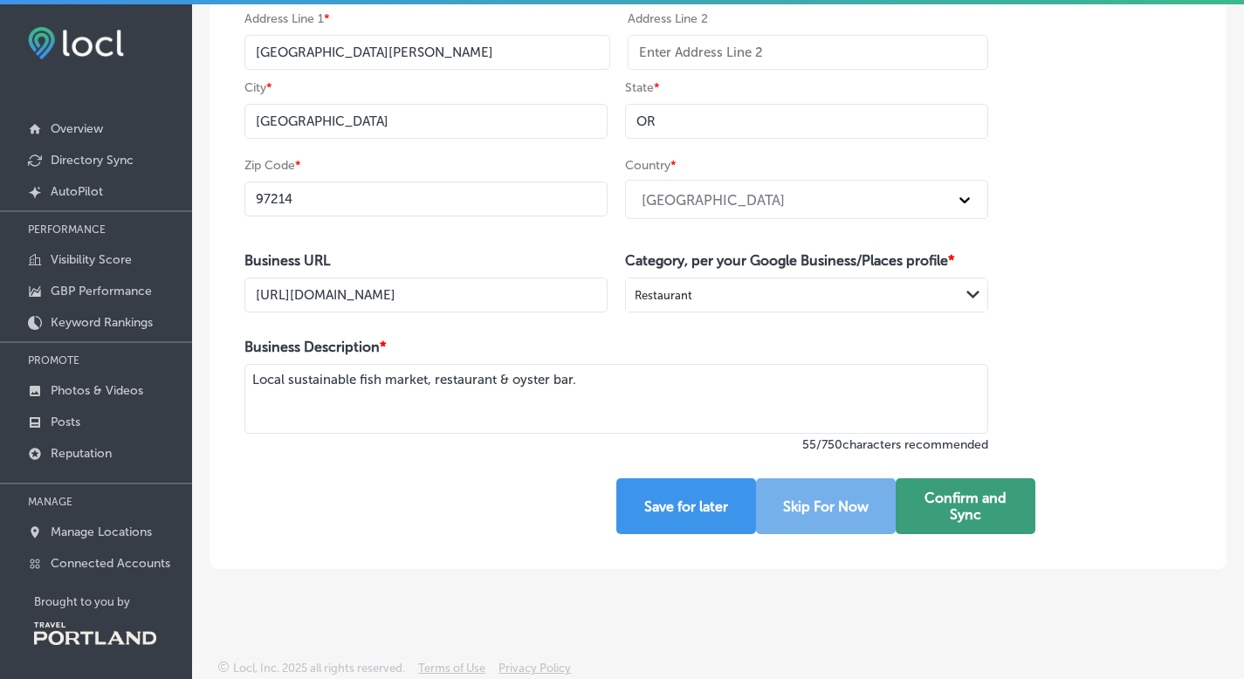
click at [960, 510] on button "Confirm and Sync" at bounding box center [965, 506] width 140 height 56
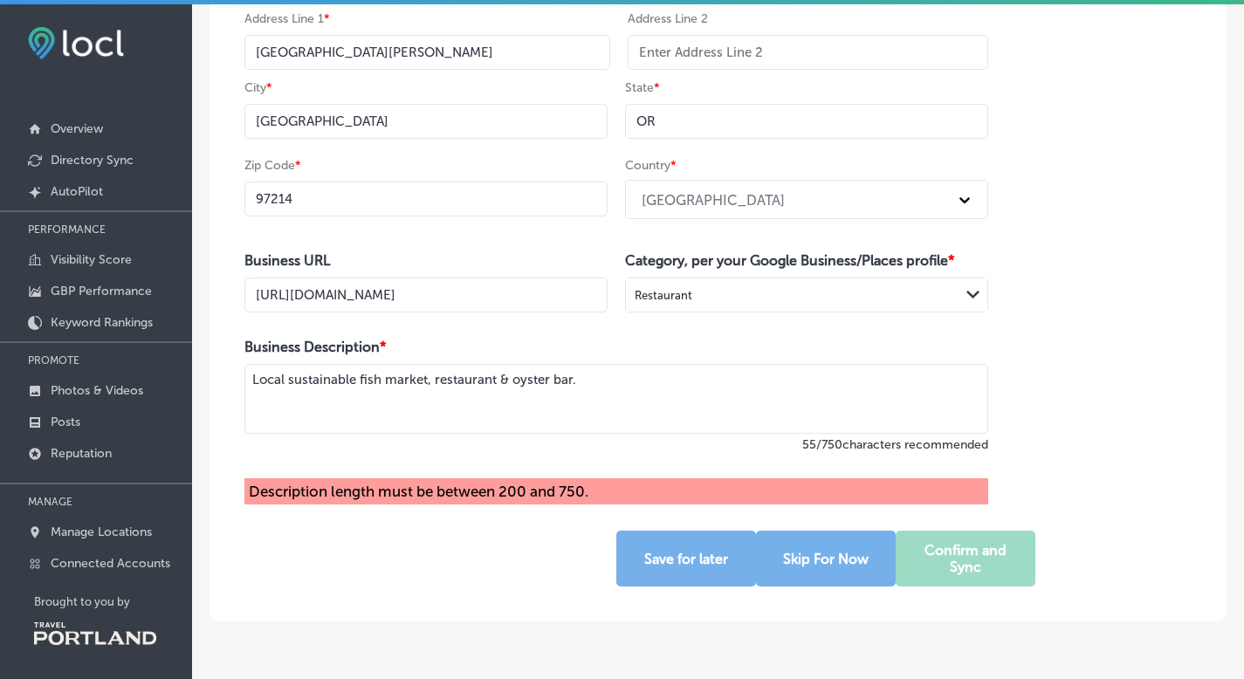
click at [253, 379] on textarea "Local sustainable fish market, restaurant & oyster bar." at bounding box center [615, 399] width 743 height 70
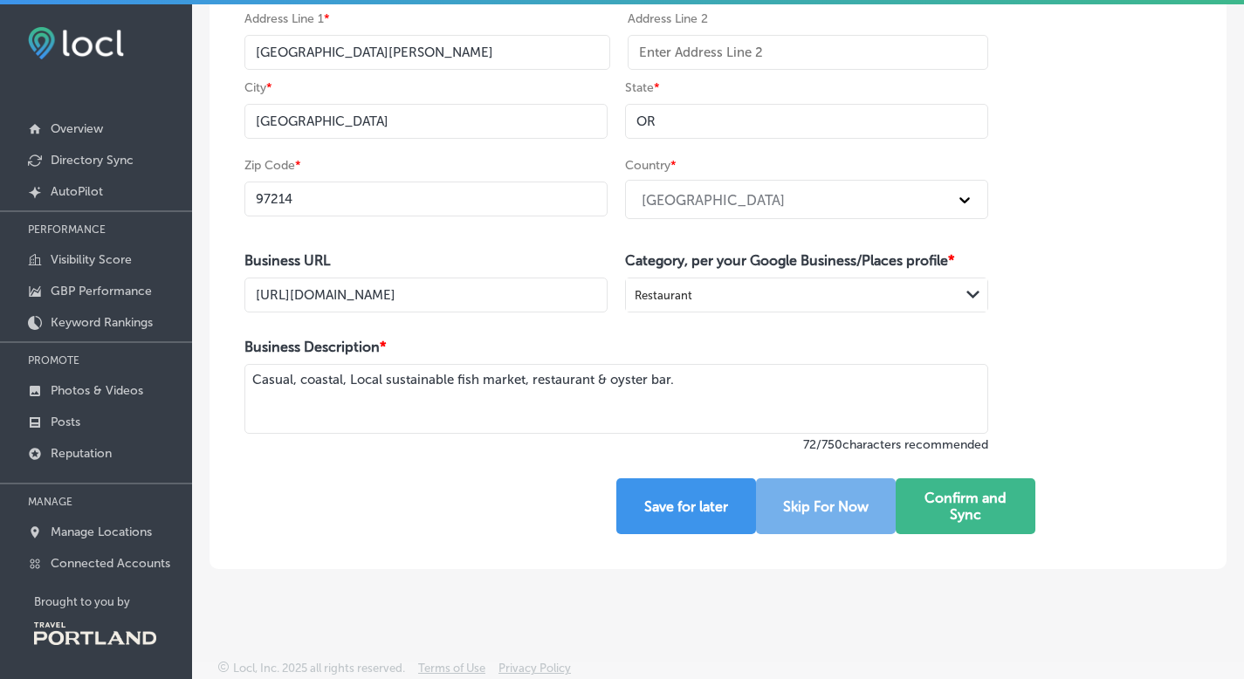
drag, startPoint x: 345, startPoint y: 380, endPoint x: 195, endPoint y: 366, distance: 150.7
click at [195, 366] on div "Here you can edit location's information like its Name, Phone number and Addres…" at bounding box center [718, 150] width 1052 height 855
click at [411, 381] on textarea "Elevated food with a local and sustaina Local sustainable fish market, restaura…" at bounding box center [615, 399] width 743 height 70
click at [532, 378] on textarea "Elevated food with a local, casual and sustaina Local sustainable fish market, …" at bounding box center [615, 399] width 743 height 70
click at [712, 373] on textarea "Elevated food with a local, casual and sustainainable feel. Local sustainable f…" at bounding box center [615, 399] width 743 height 70
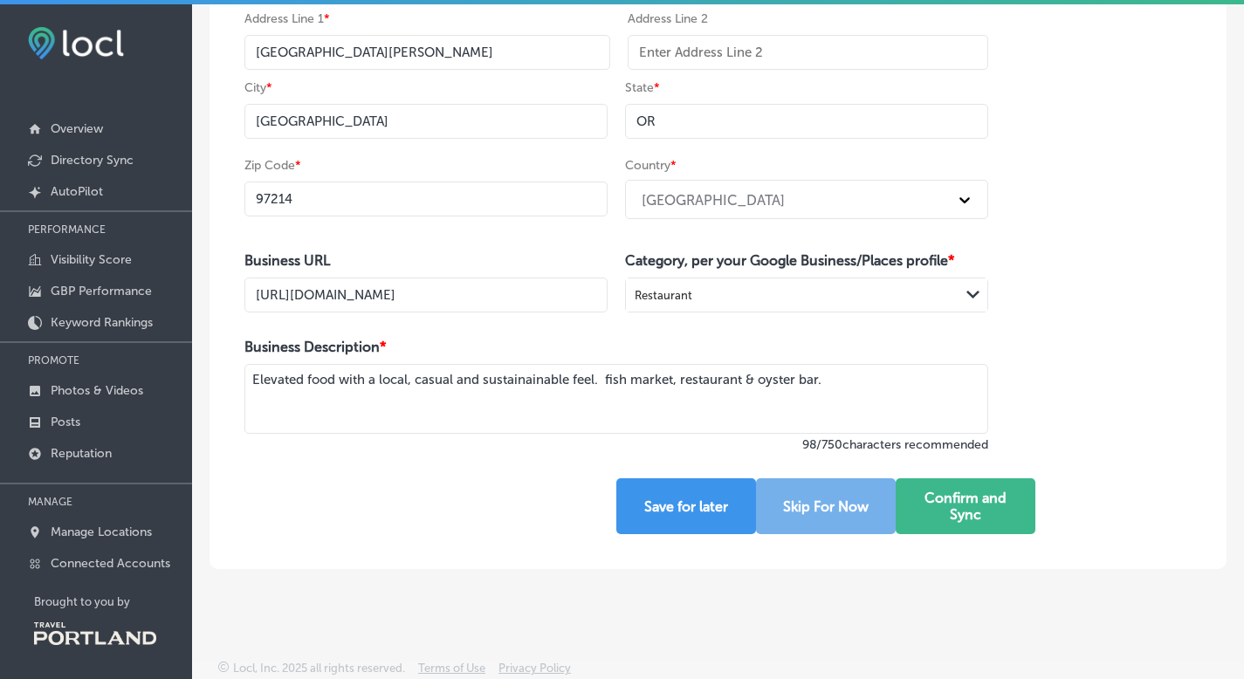
click at [594, 380] on textarea "Elevated food with a local, casual and sustainainable feel. fish market, restau…" at bounding box center [615, 399] width 743 height 70
click at [486, 380] on textarea "Elevated food with a local, casual and sustainainable ethos. fish market, resta…" at bounding box center [615, 399] width 743 height 70
click at [613, 378] on textarea "Elevated food with a local, casual and sustainainable ethos. fish market, resta…" at bounding box center [615, 399] width 743 height 70
click at [325, 394] on textarea "Elevated food with a local, casual and sustainainable ethos. We are a brick & m…" at bounding box center [615, 399] width 743 height 70
click at [284, 397] on textarea "Elevated food with a local, casual and sustainainable ethos. We are a brick & m…" at bounding box center [615, 399] width 743 height 70
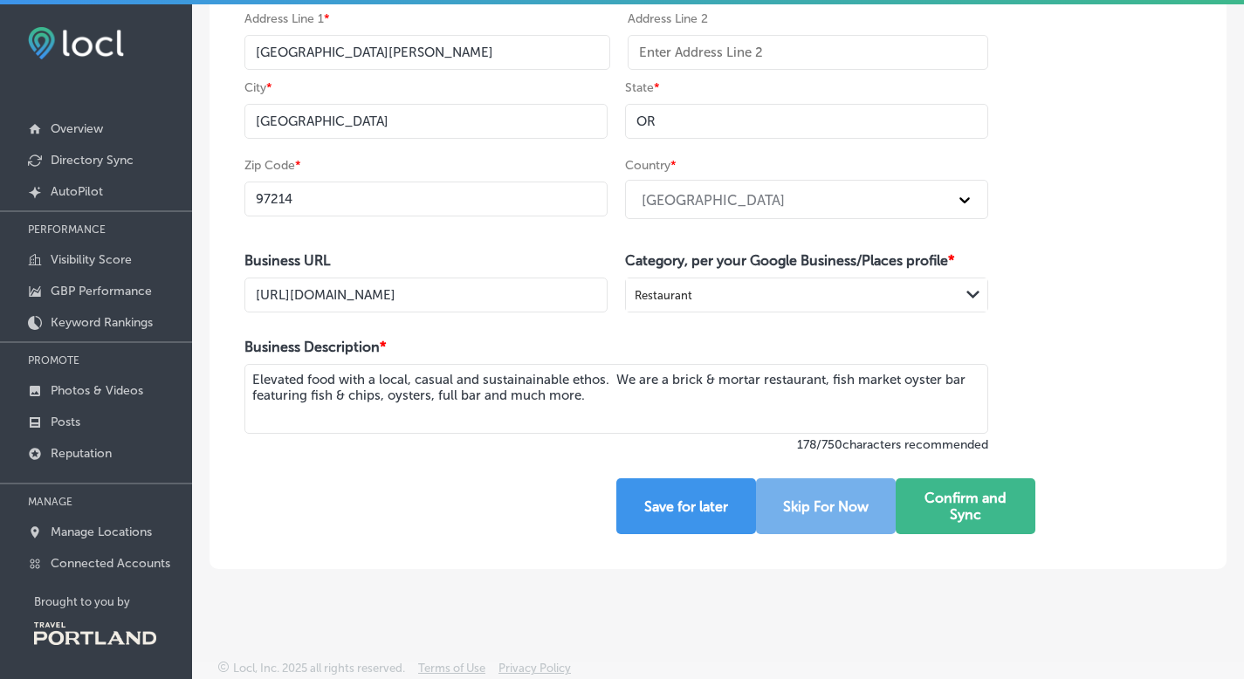
click at [542, 379] on textarea "Elevated food with a local, casual and sustainainable ethos. We are a brick & m…" at bounding box center [615, 399] width 743 height 70
click at [535, 379] on textarea "Elevated food with a local, casual and sustainainable ethos. We are a brick & m…" at bounding box center [615, 399] width 743 height 70
click at [592, 373] on textarea "Elevated food with a local, casual and sustainable ethos. We are a brick & mort…" at bounding box center [615, 399] width 743 height 70
click at [664, 388] on textarea "Elevated food with a local, casual and sustainable ethos. We are a brick & mort…" at bounding box center [615, 399] width 743 height 70
click at [477, 395] on textarea "Elevated food with a local, casual and sustainable ethos. We are a brick & mort…" at bounding box center [615, 399] width 743 height 70
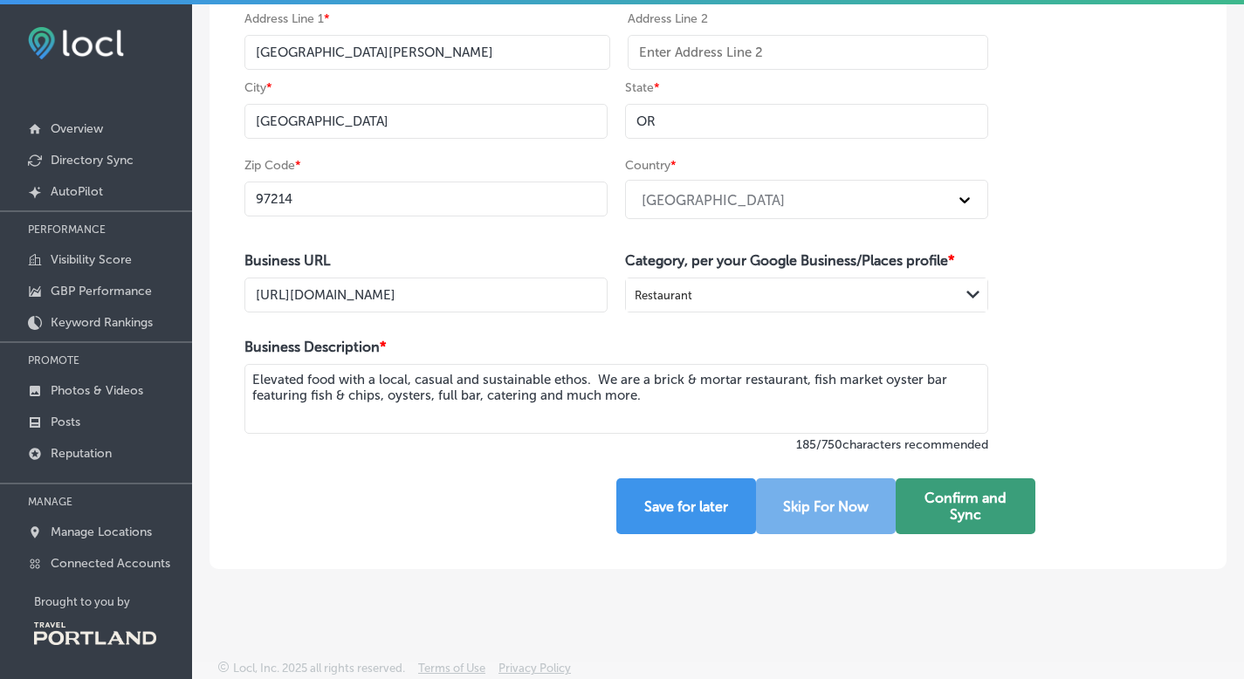
click at [961, 511] on button "Confirm and Sync" at bounding box center [965, 506] width 140 height 56
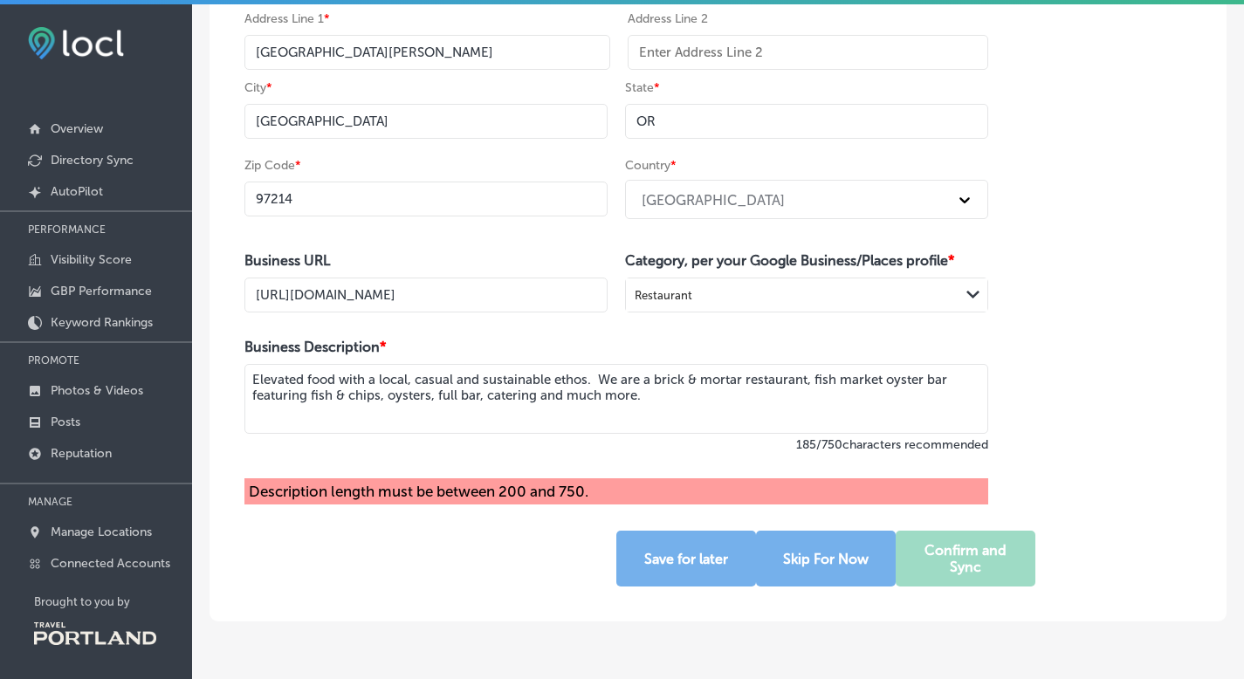
click at [687, 394] on textarea "Elevated food with a local, casual and sustainable ethos. We are a brick & mort…" at bounding box center [615, 399] width 743 height 70
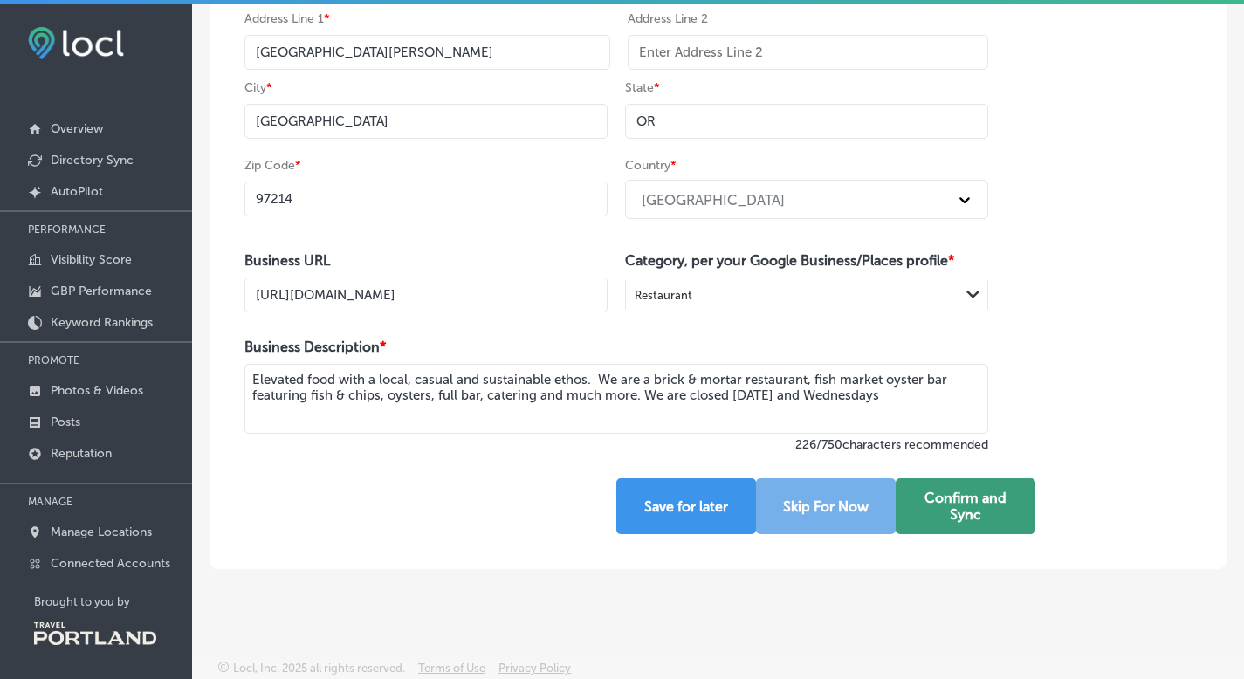
type textarea "Elevated food with a local, casual and sustainable ethos. We are a brick & mort…"
click at [973, 509] on button "Confirm and Sync" at bounding box center [965, 506] width 140 height 56
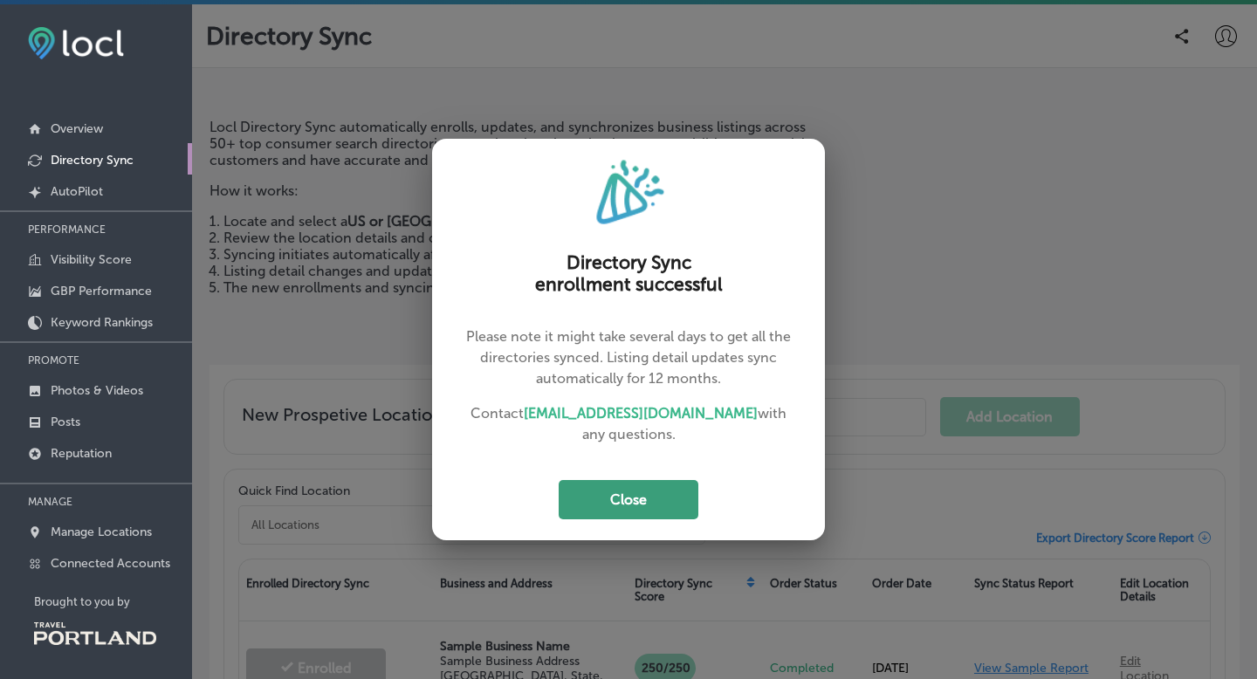
click at [625, 500] on button "Close" at bounding box center [628, 499] width 140 height 39
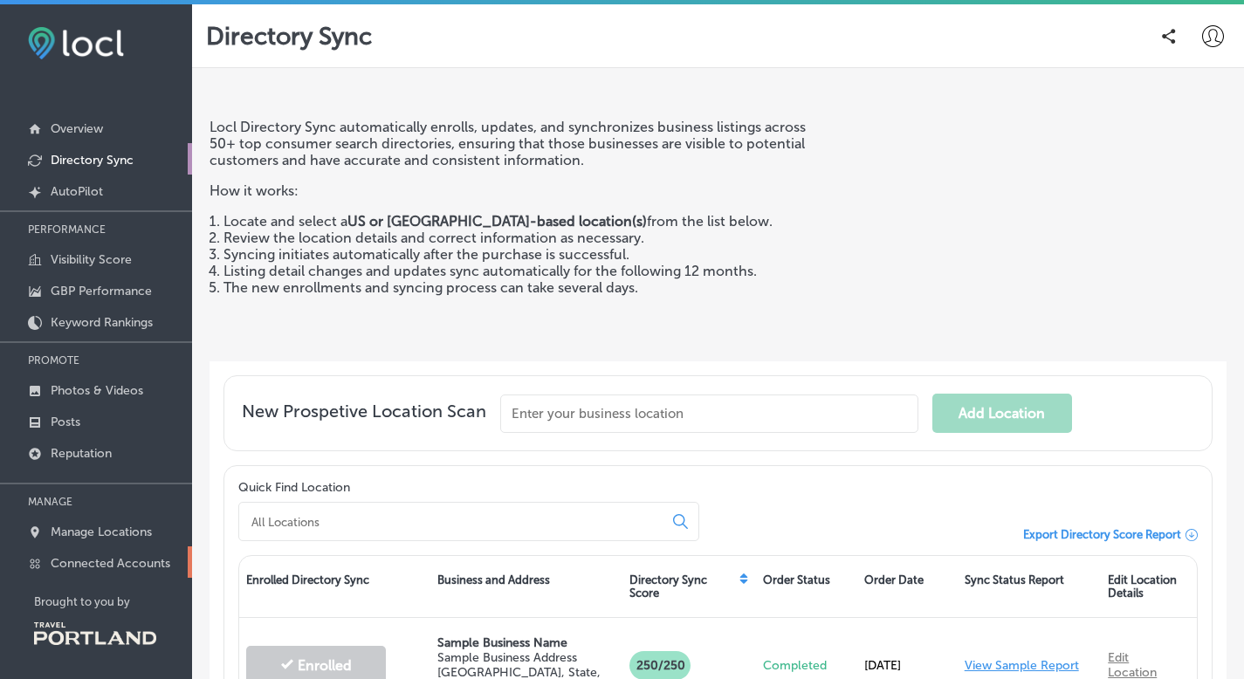
scroll to position [4, 0]
